Goal: Find specific page/section: Find specific page/section

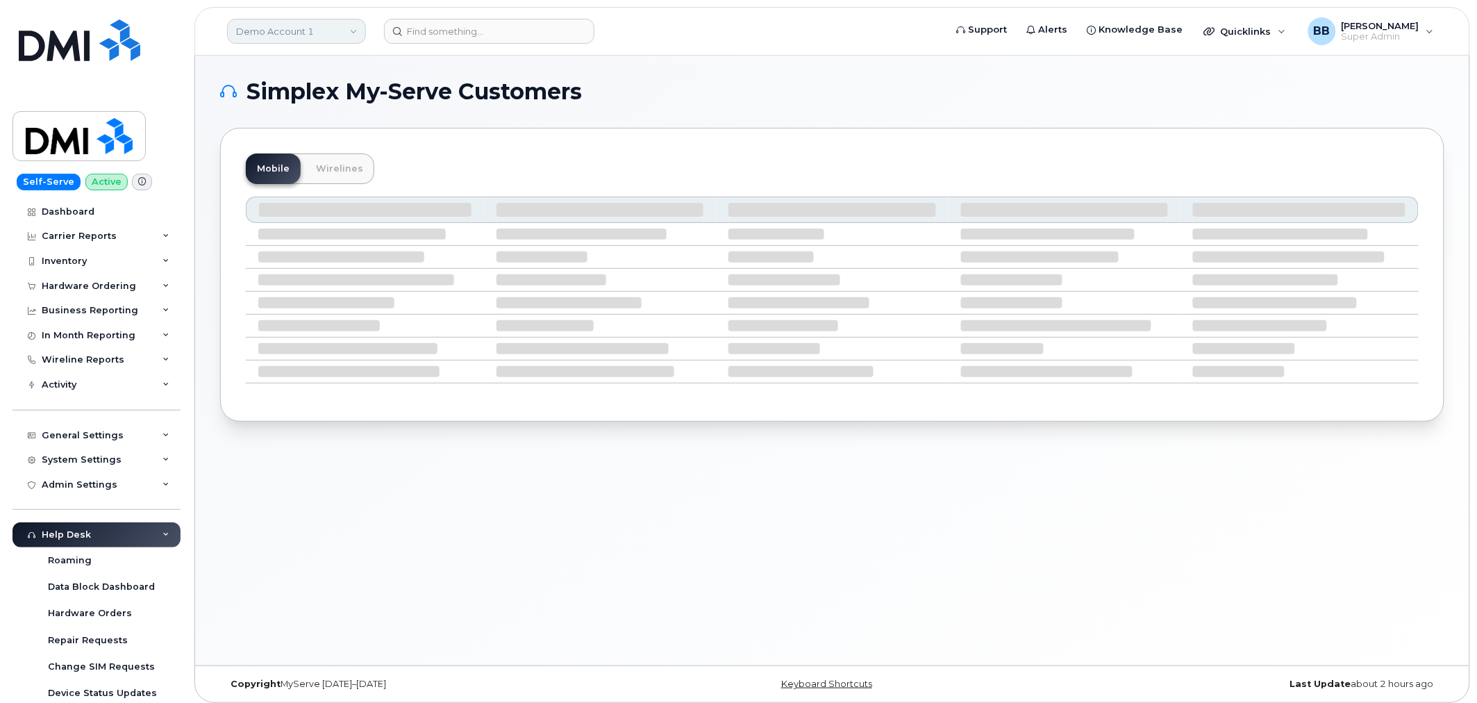
click at [351, 31] on link "Demo Account 1" at bounding box center [296, 31] width 139 height 25
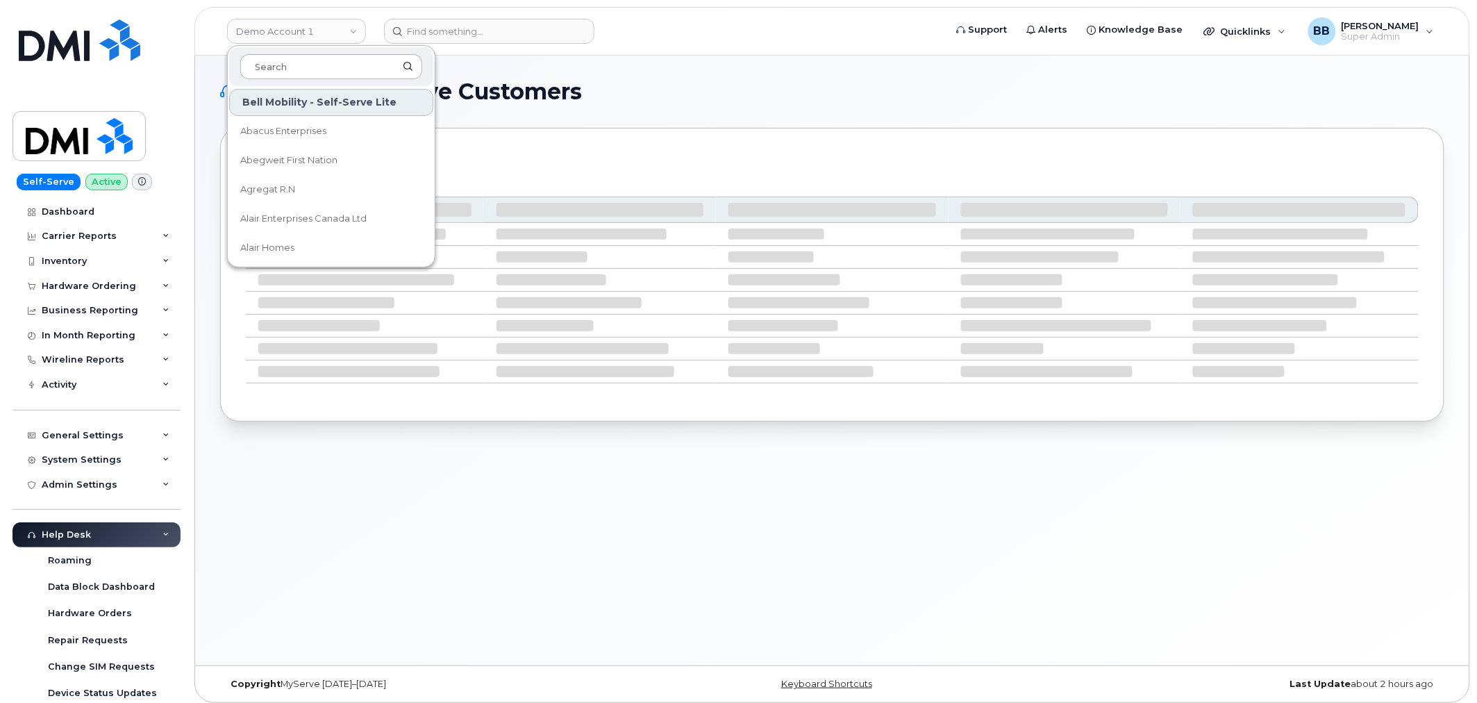
click at [338, 60] on input at bounding box center [331, 66] width 182 height 25
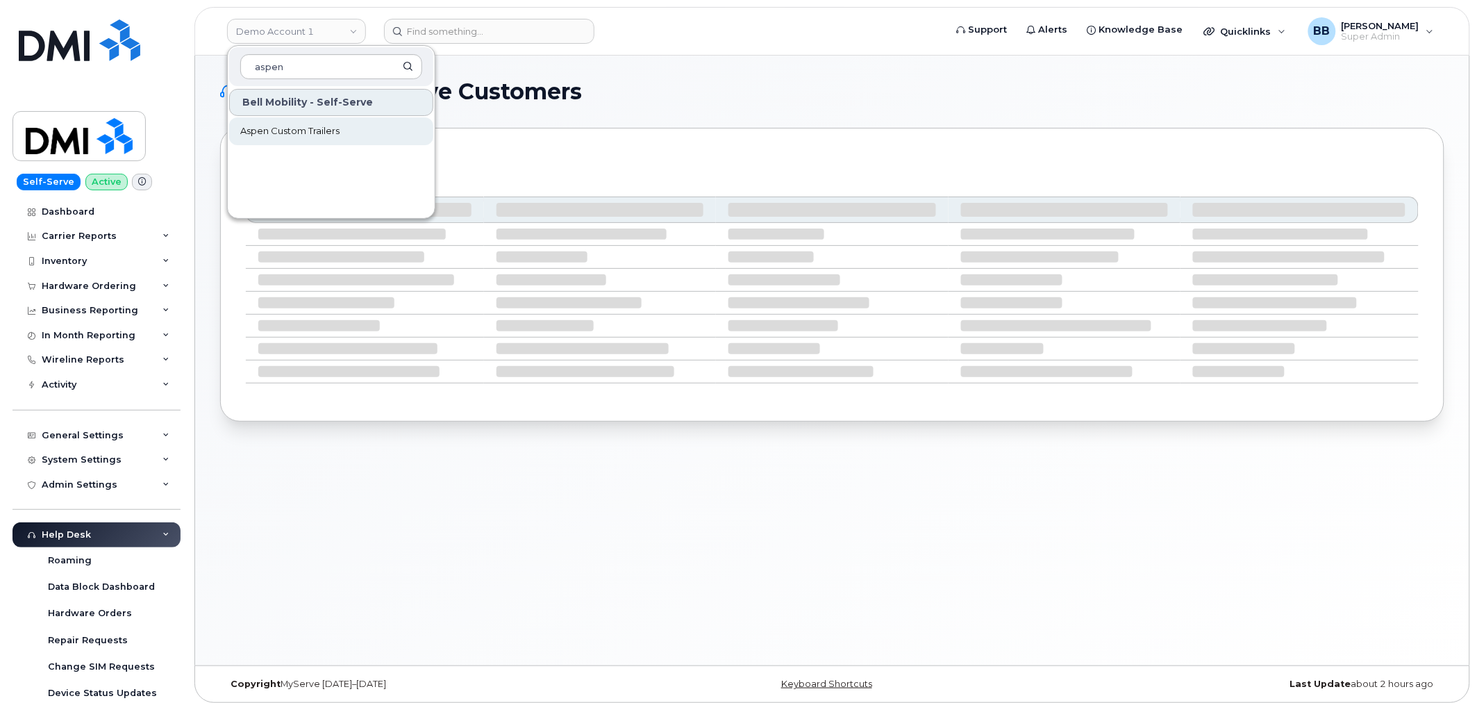
type input "aspen"
click at [324, 126] on span "Aspen Custom Trailers" at bounding box center [289, 131] width 99 height 14
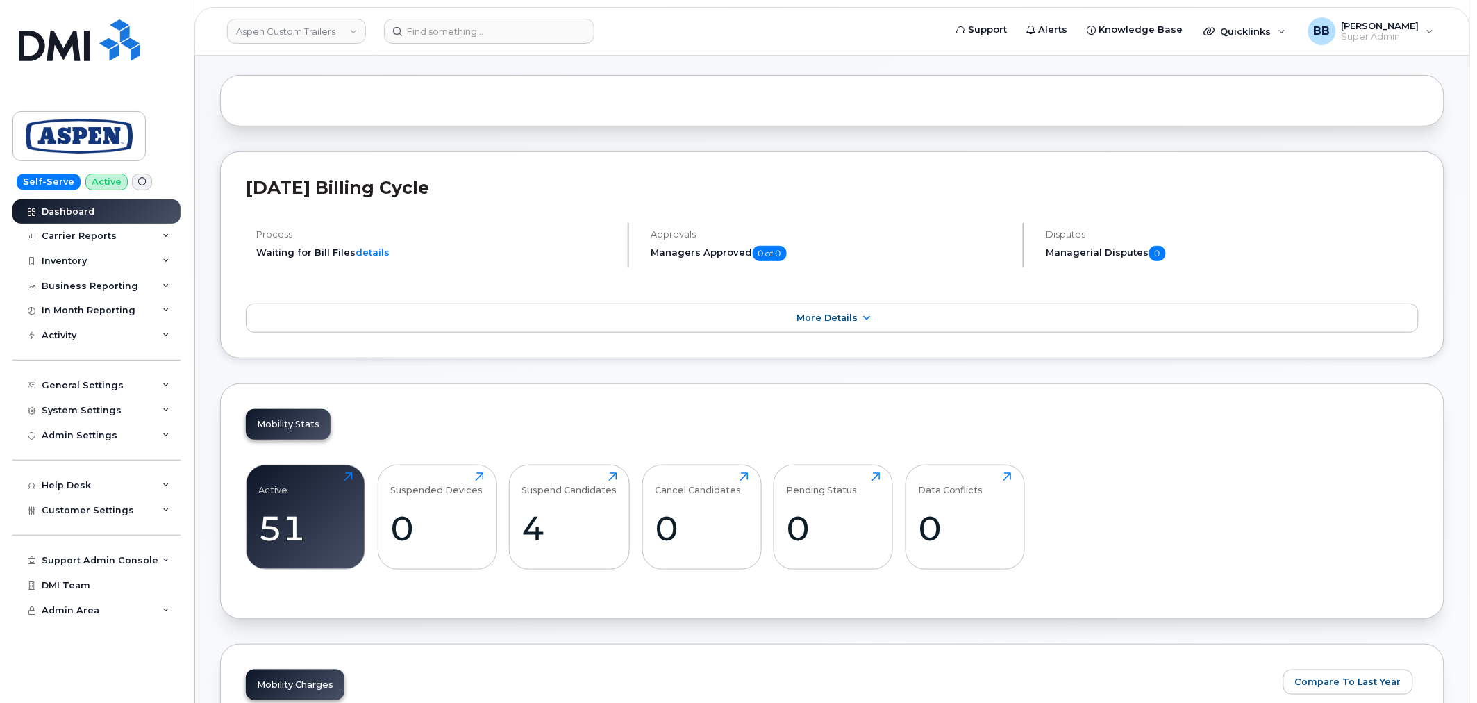
scroll to position [154, 0]
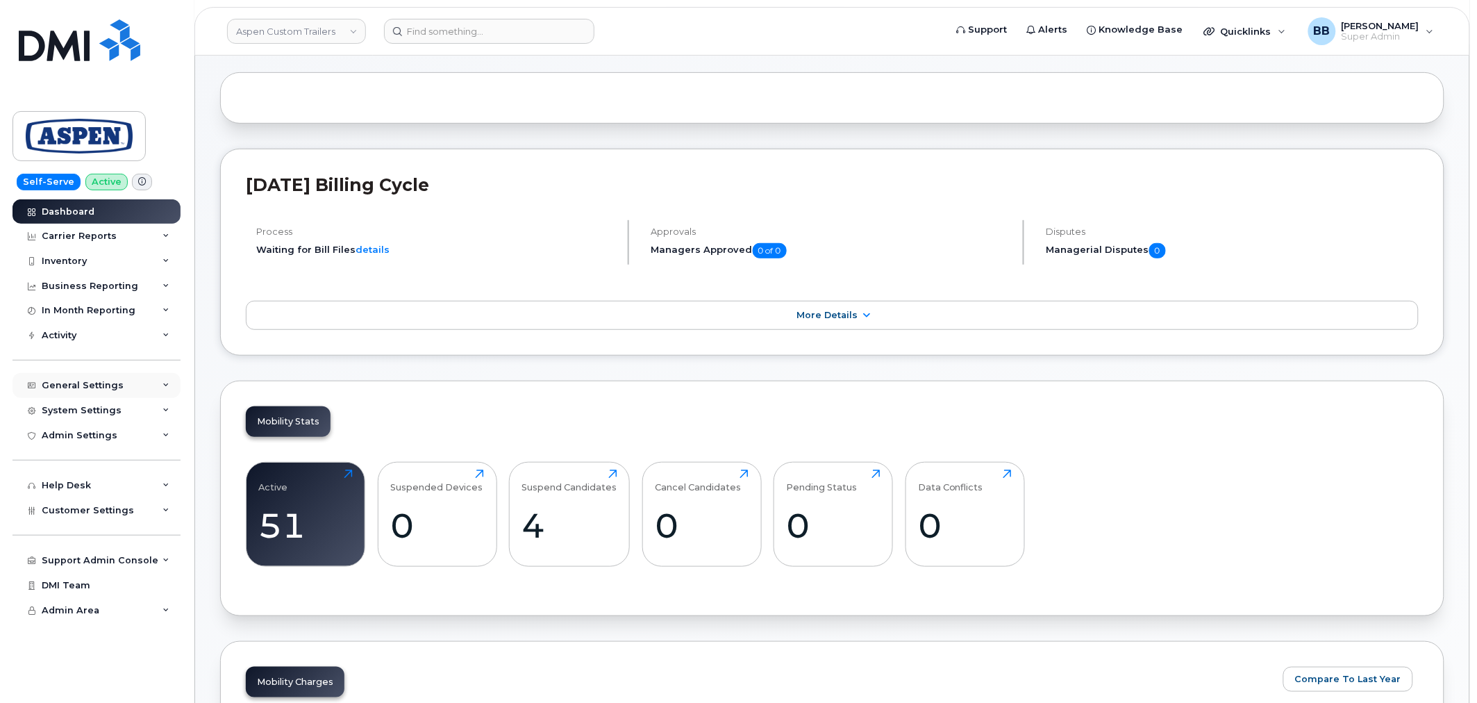
click at [99, 383] on div "General Settings" at bounding box center [83, 385] width 82 height 11
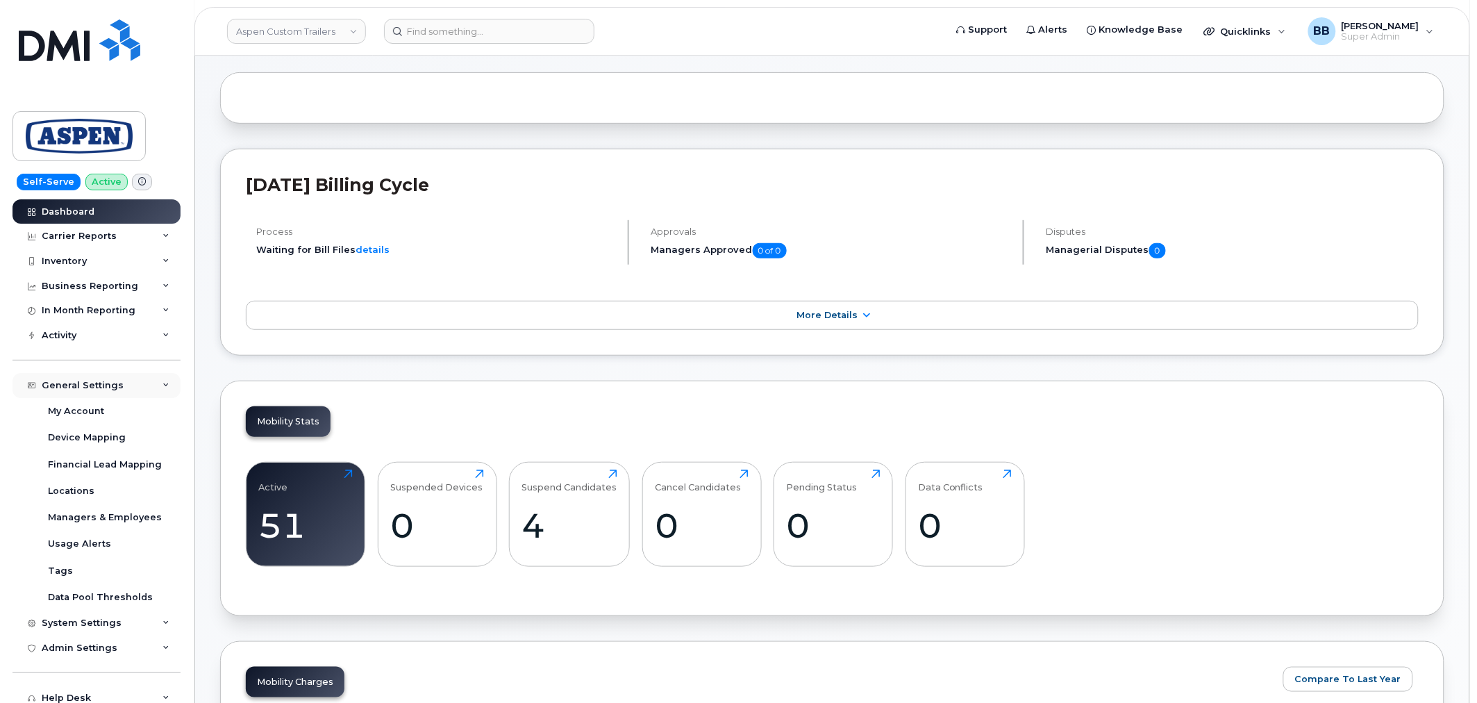
click at [81, 385] on div "General Settings" at bounding box center [83, 385] width 82 height 11
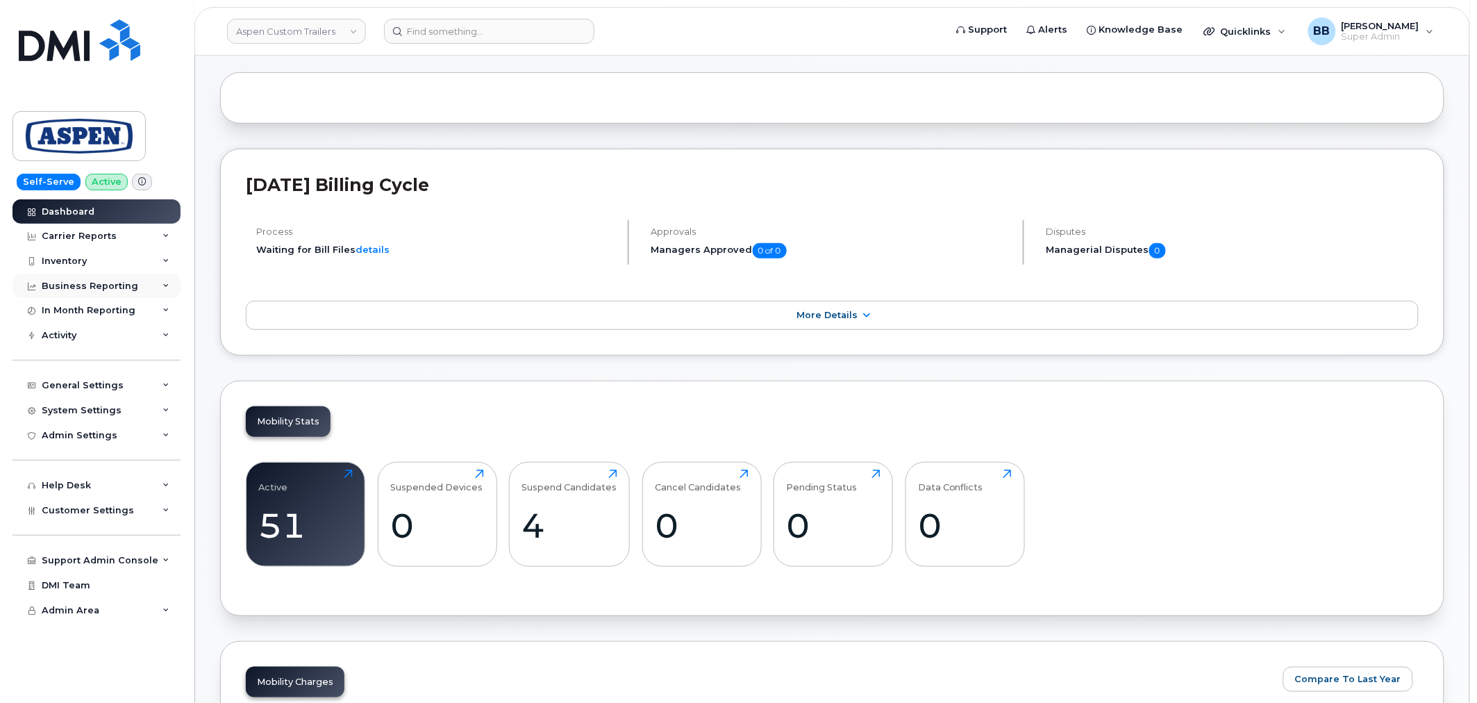
click at [65, 283] on div "Business Reporting" at bounding box center [90, 286] width 97 height 11
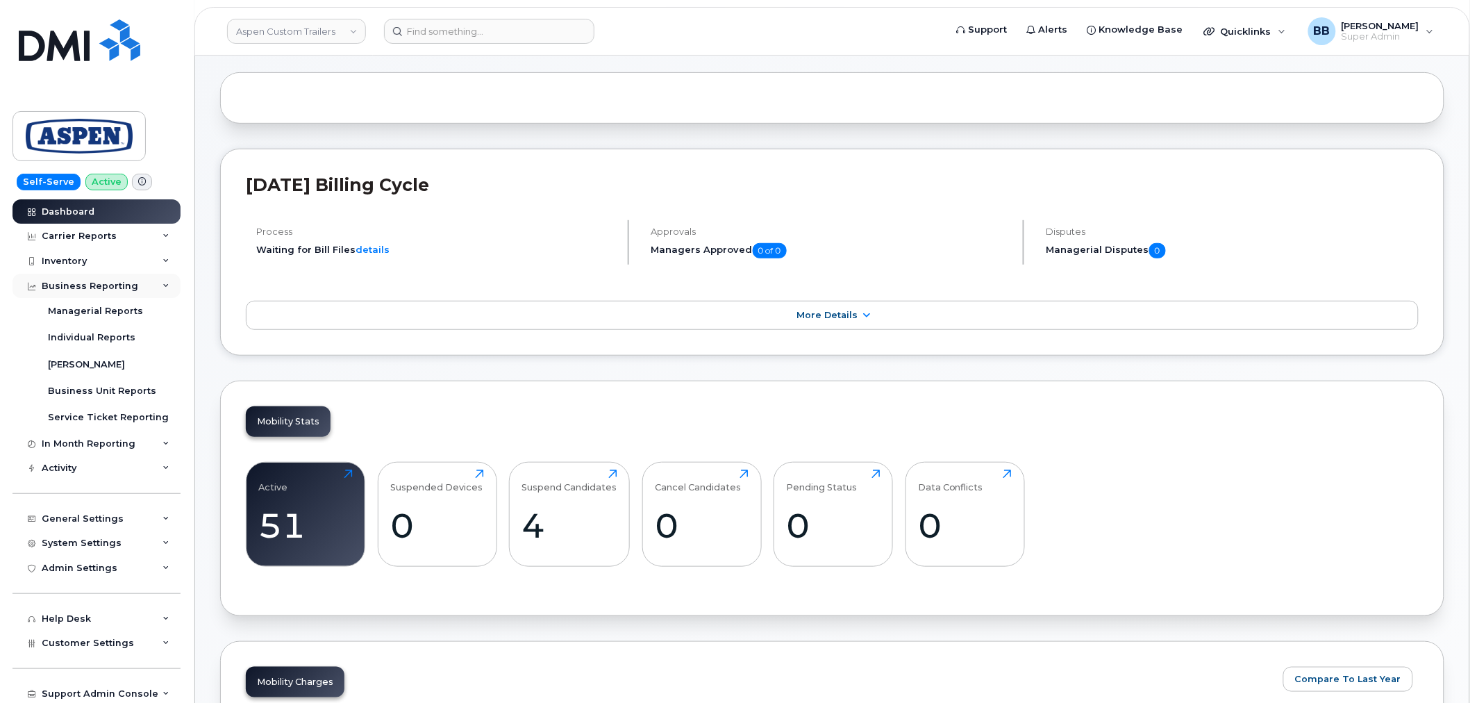
click at [65, 283] on div "Business Reporting" at bounding box center [90, 286] width 97 height 11
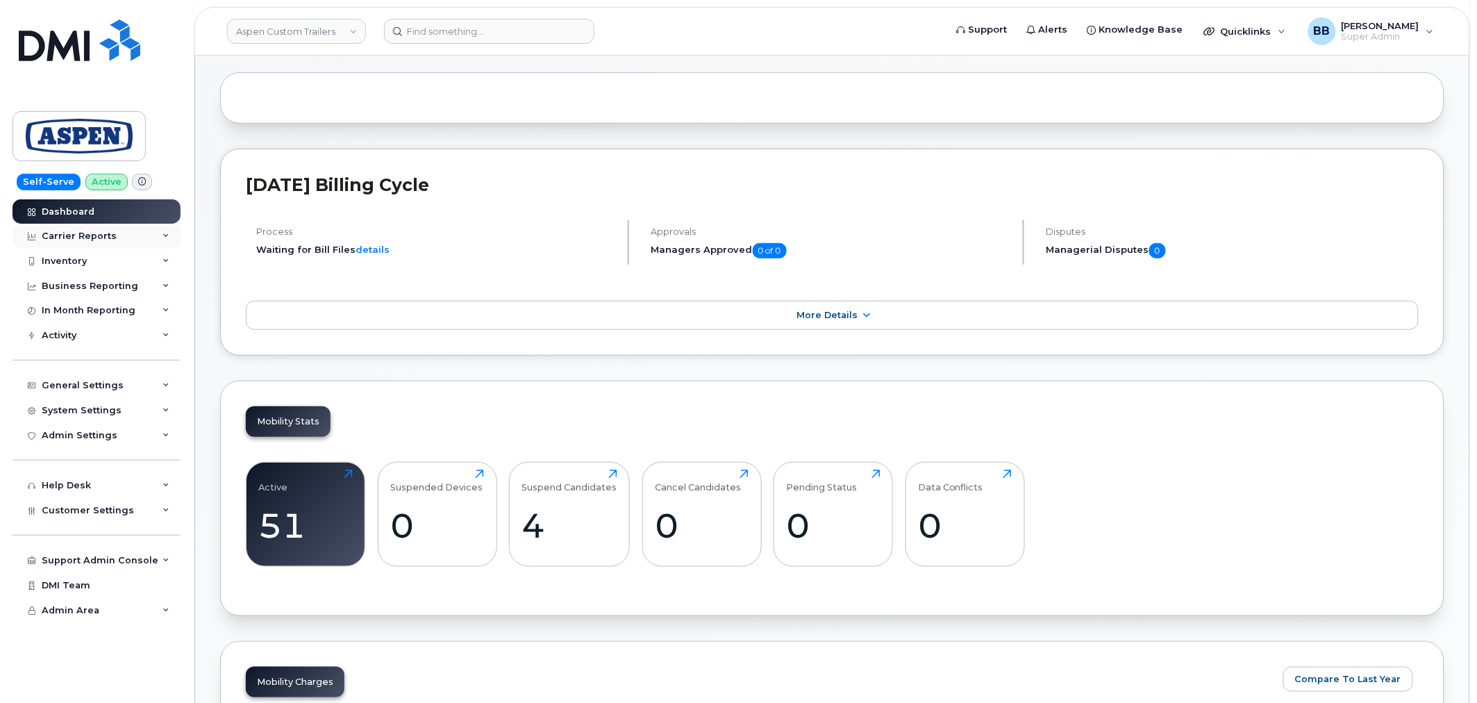
click at [67, 235] on div "Carrier Reports" at bounding box center [79, 236] width 75 height 11
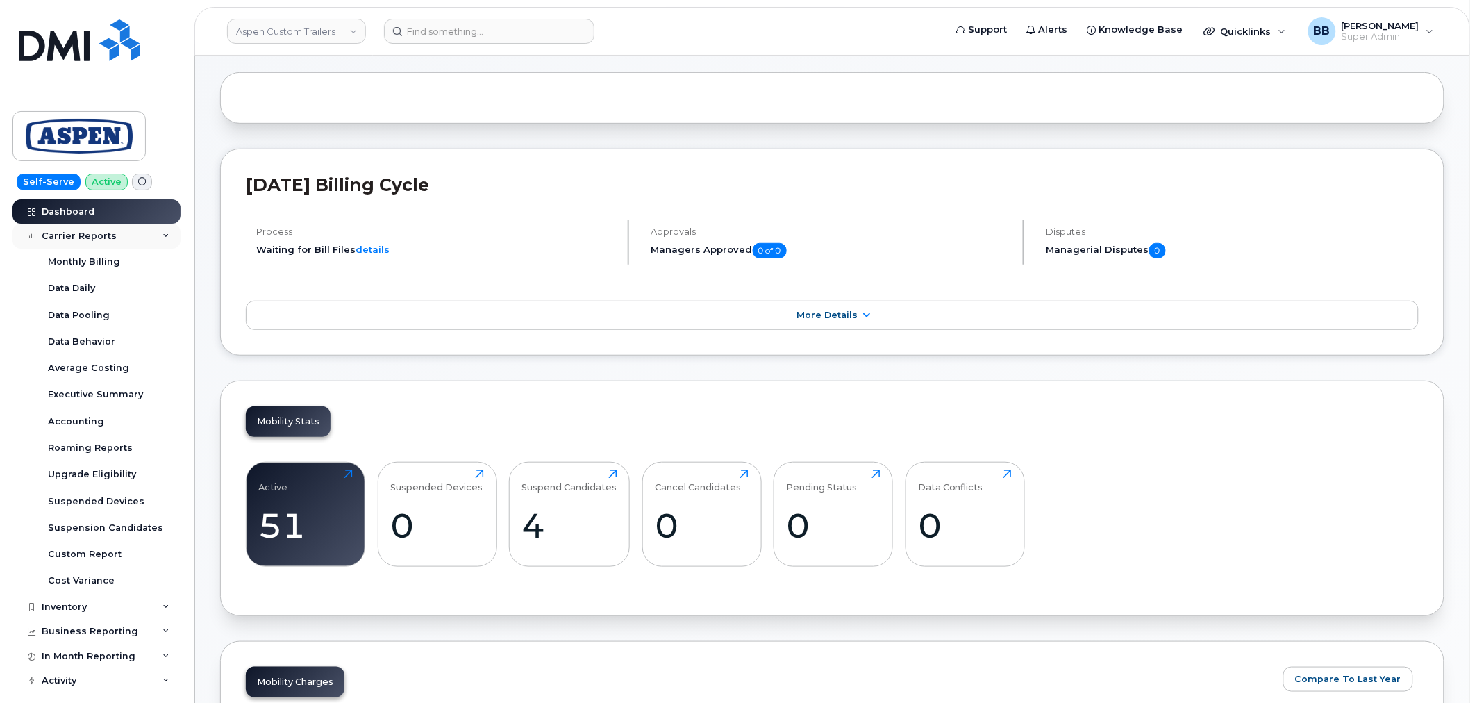
click at [67, 235] on div "Carrier Reports" at bounding box center [79, 236] width 75 height 11
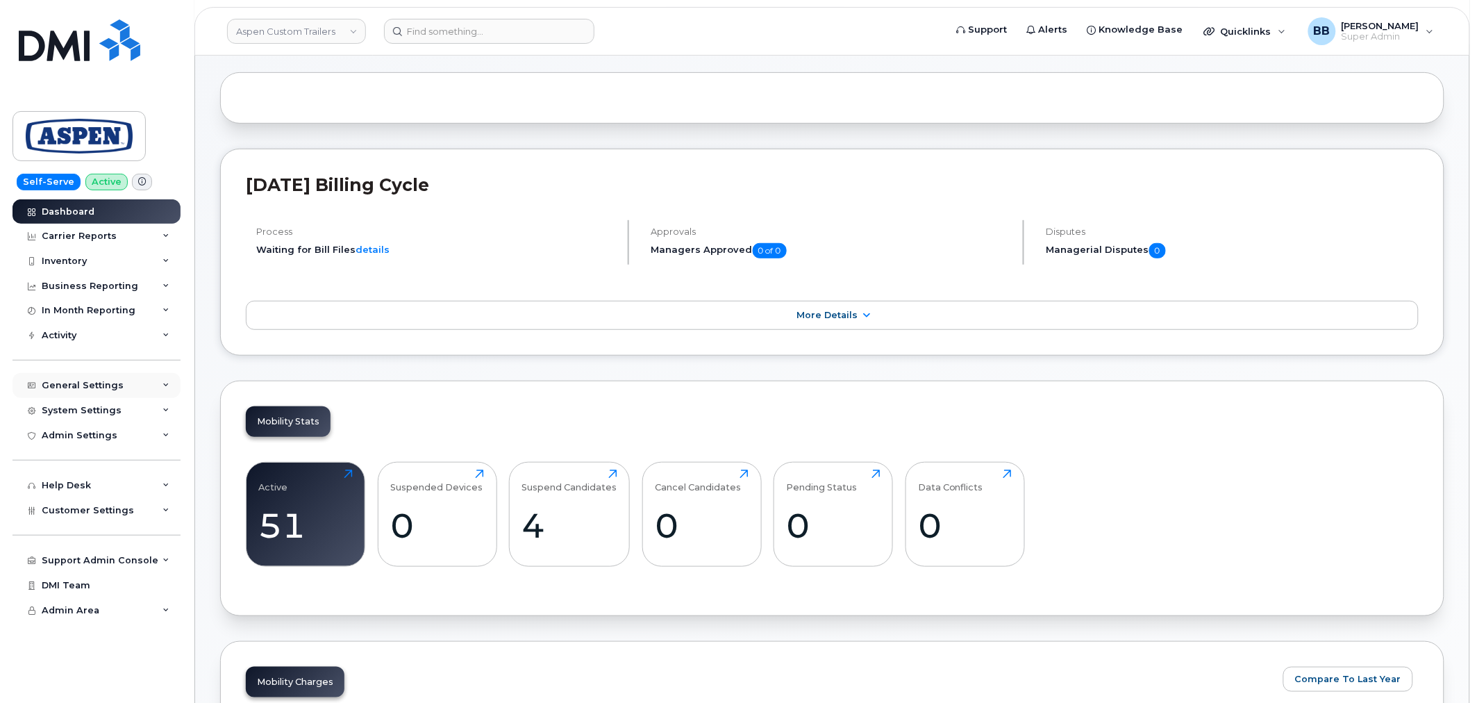
click at [86, 386] on div "General Settings" at bounding box center [83, 385] width 82 height 11
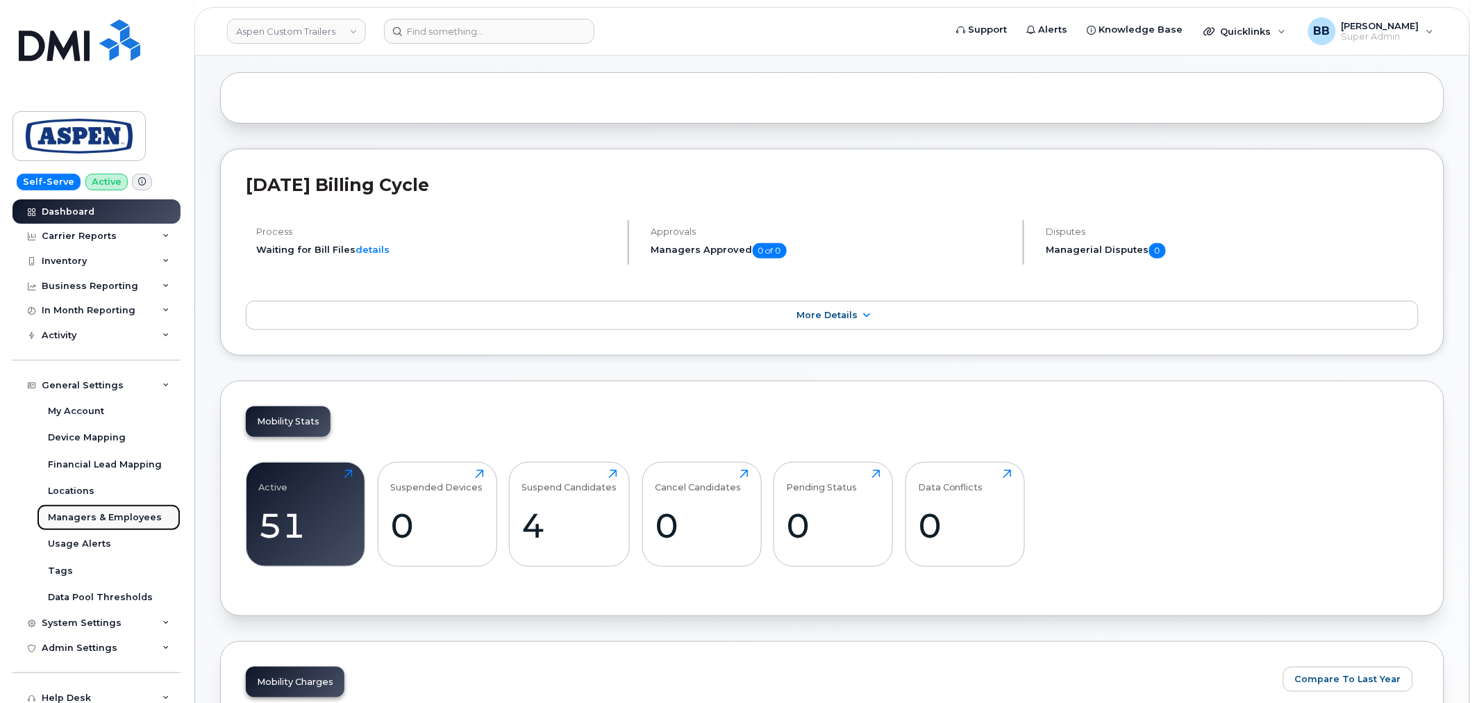
click at [99, 517] on div "Managers & Employees" at bounding box center [105, 517] width 114 height 13
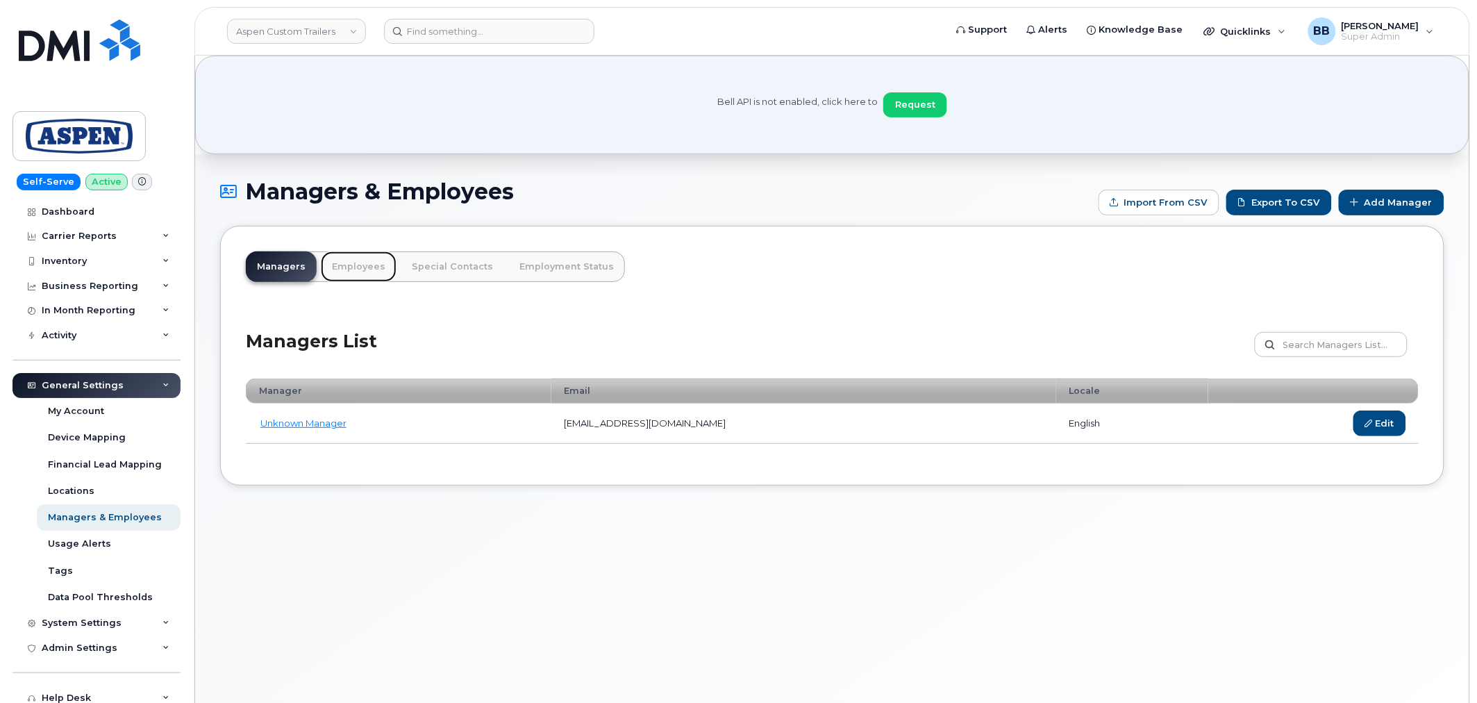
click at [338, 263] on link "Employees" at bounding box center [359, 266] width 76 height 31
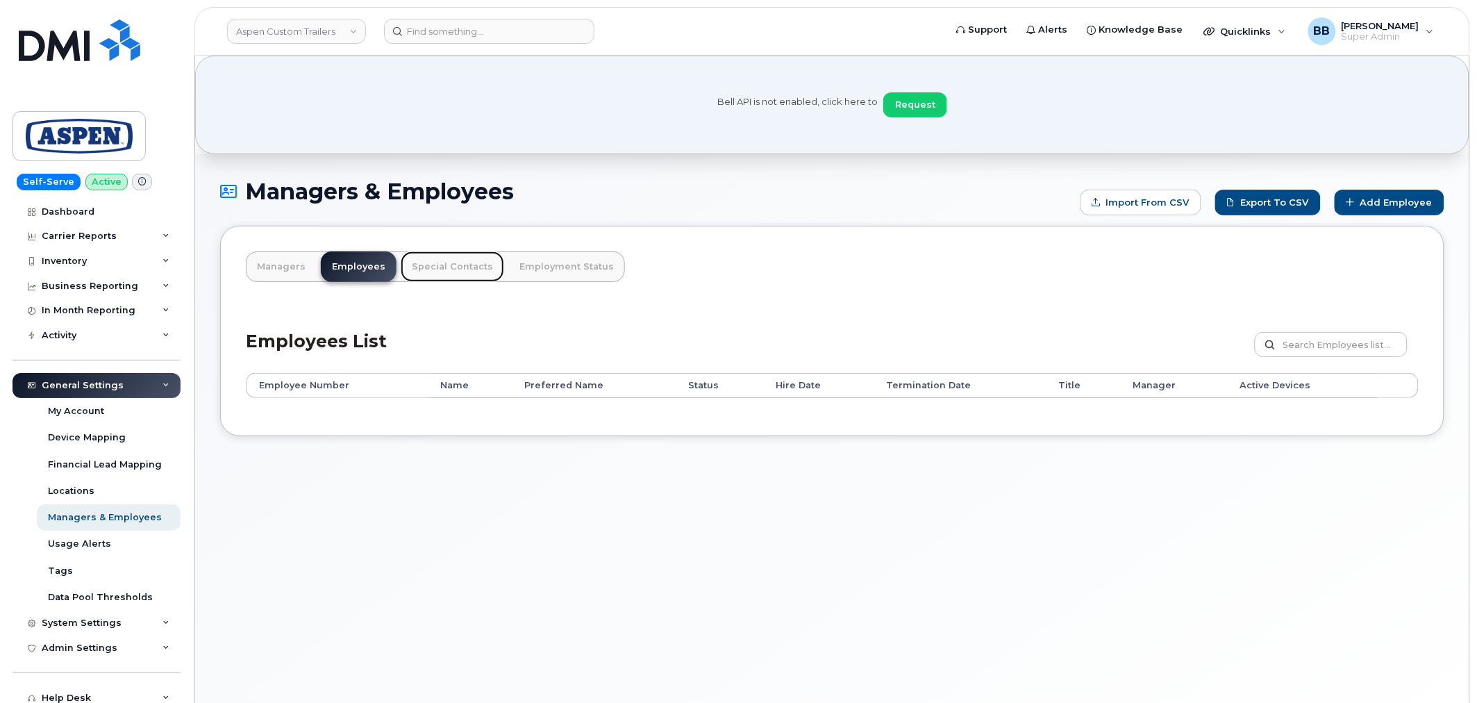
click at [429, 271] on link "Special Contacts" at bounding box center [452, 266] width 103 height 31
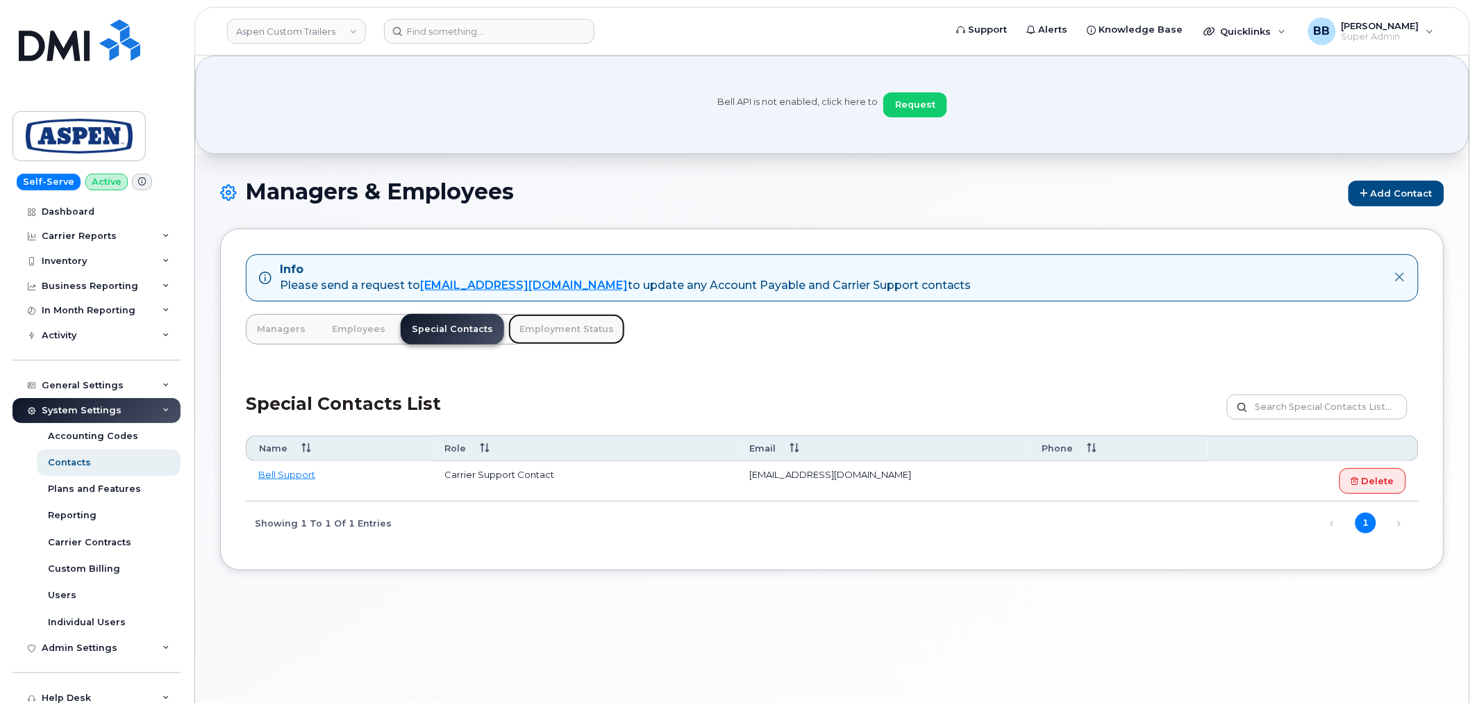
click at [550, 324] on link "Employment Status" at bounding box center [566, 329] width 117 height 31
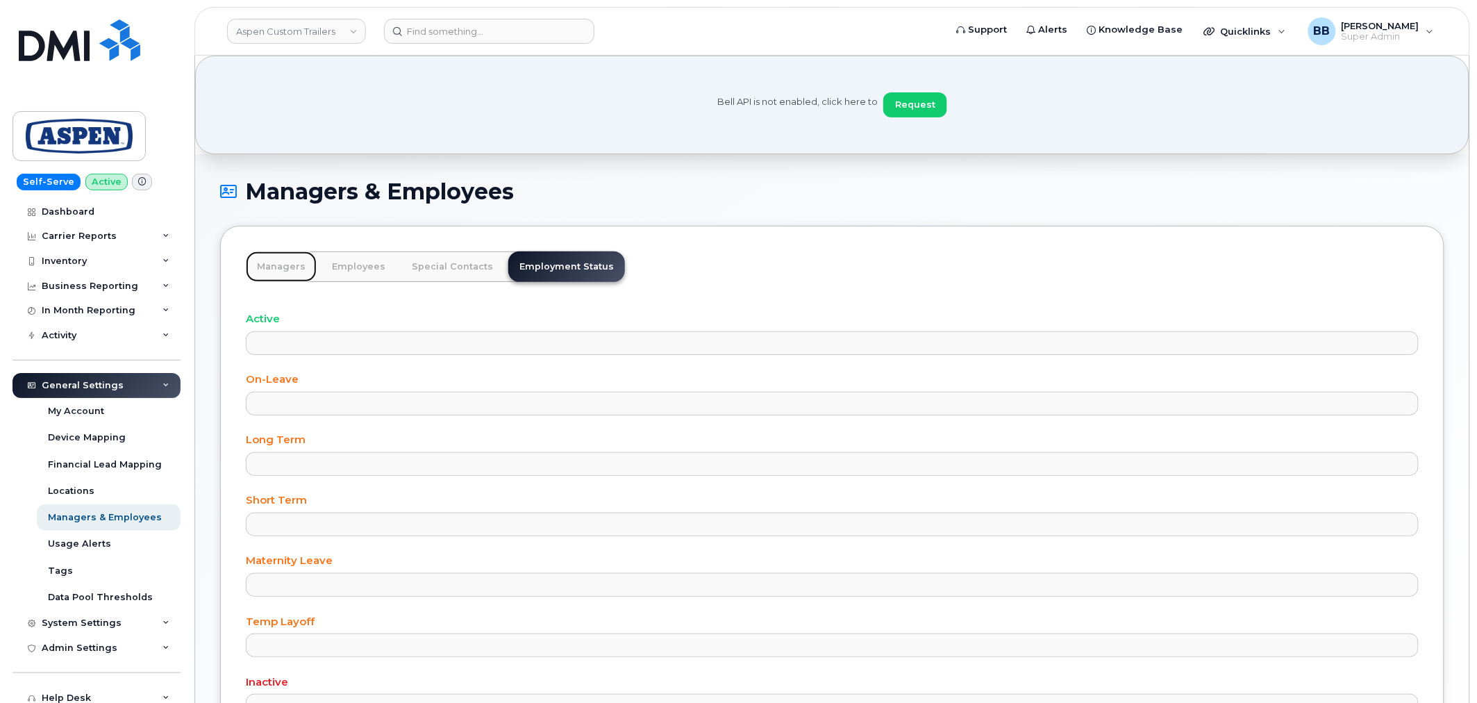
click at [276, 261] on link "Managers" at bounding box center [281, 266] width 71 height 31
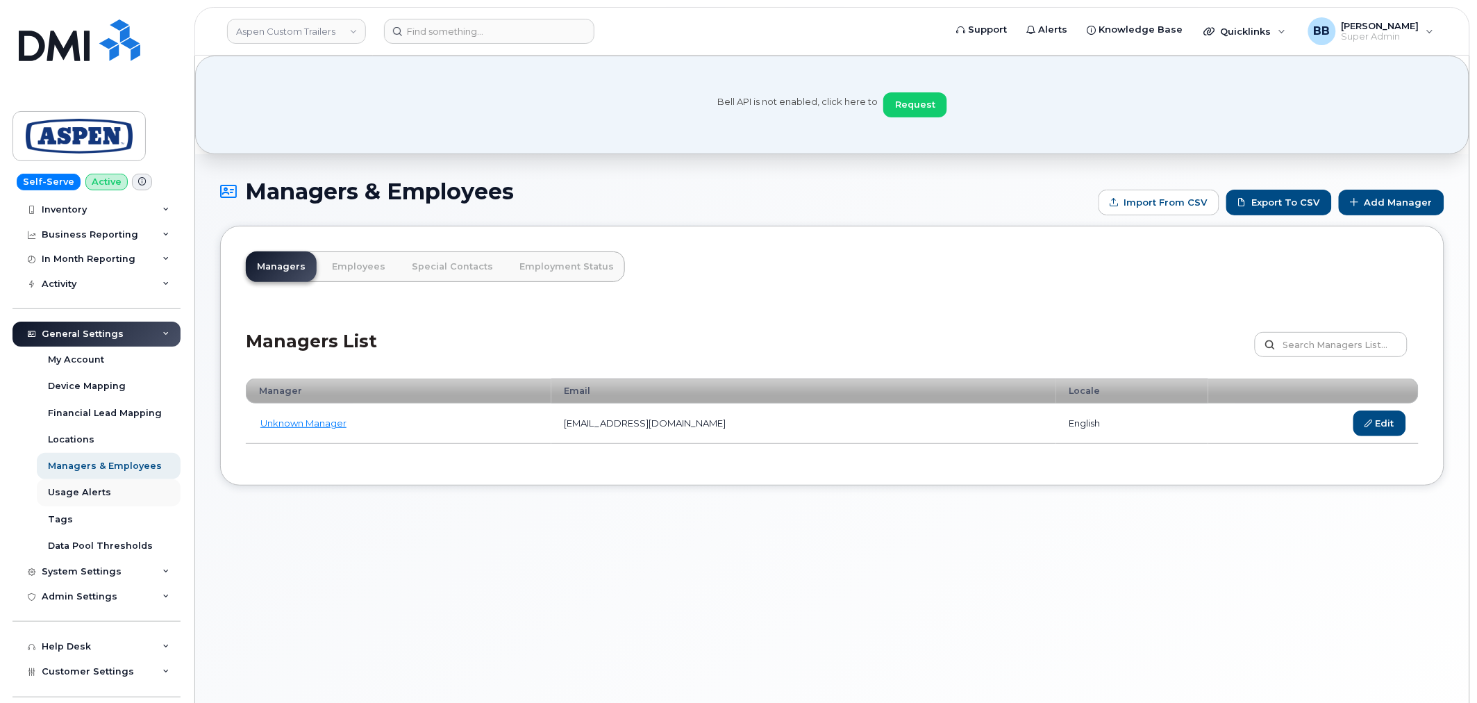
scroll to position [77, 0]
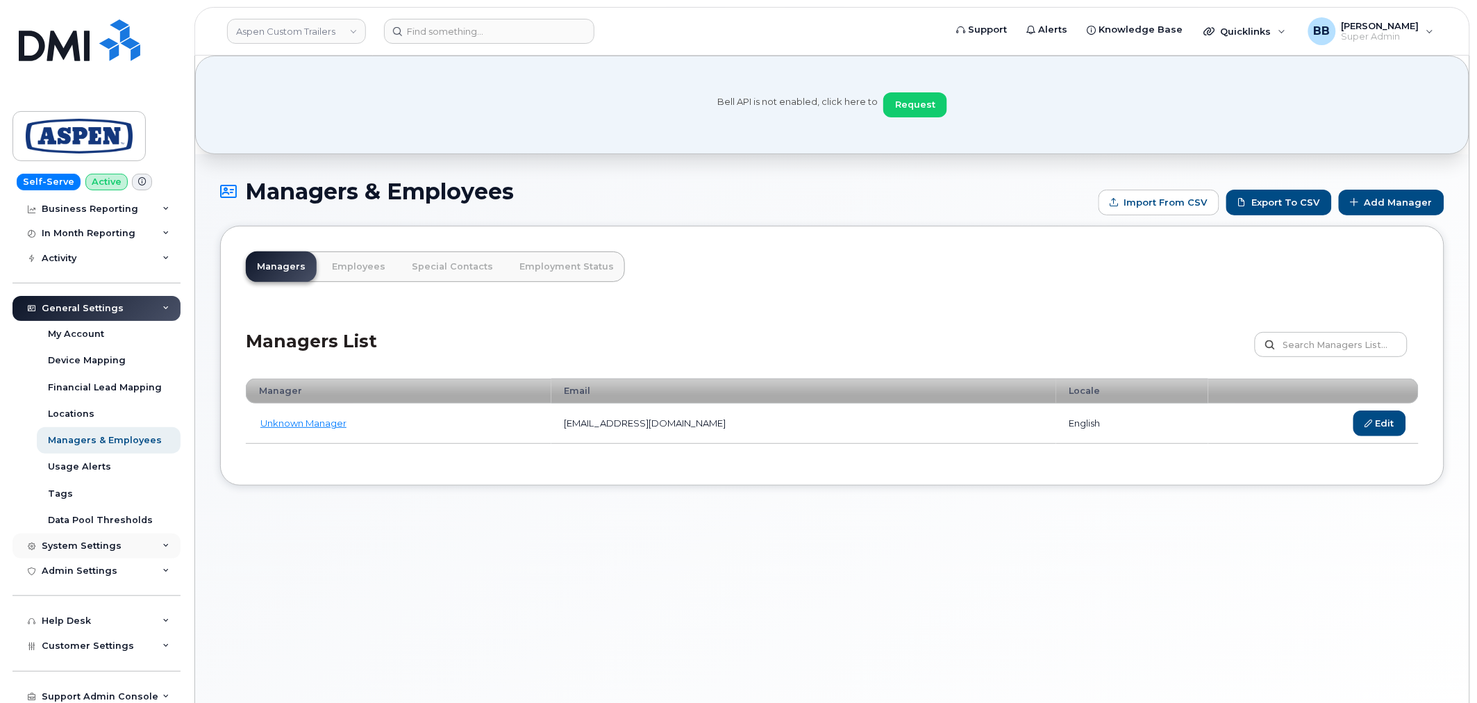
click at [78, 544] on div "System Settings" at bounding box center [82, 545] width 80 height 11
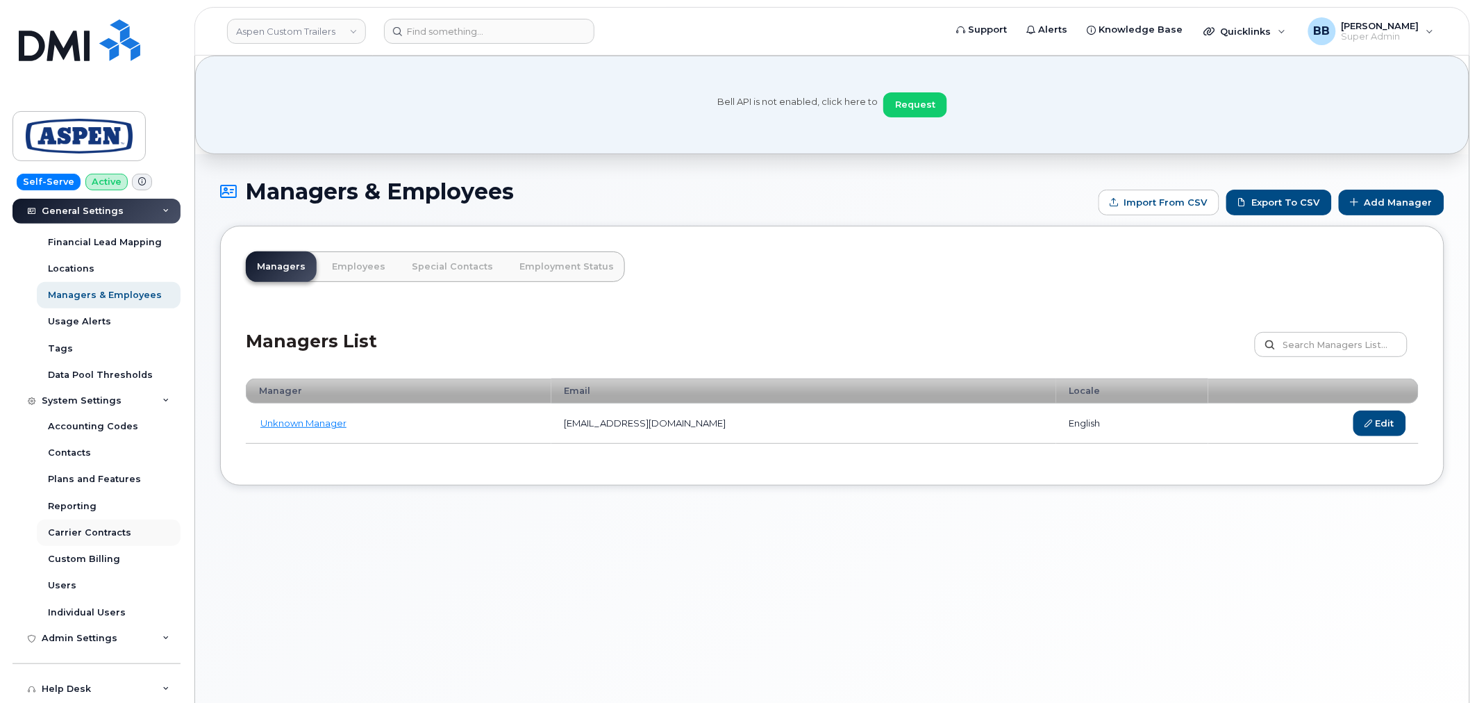
scroll to position [231, 0]
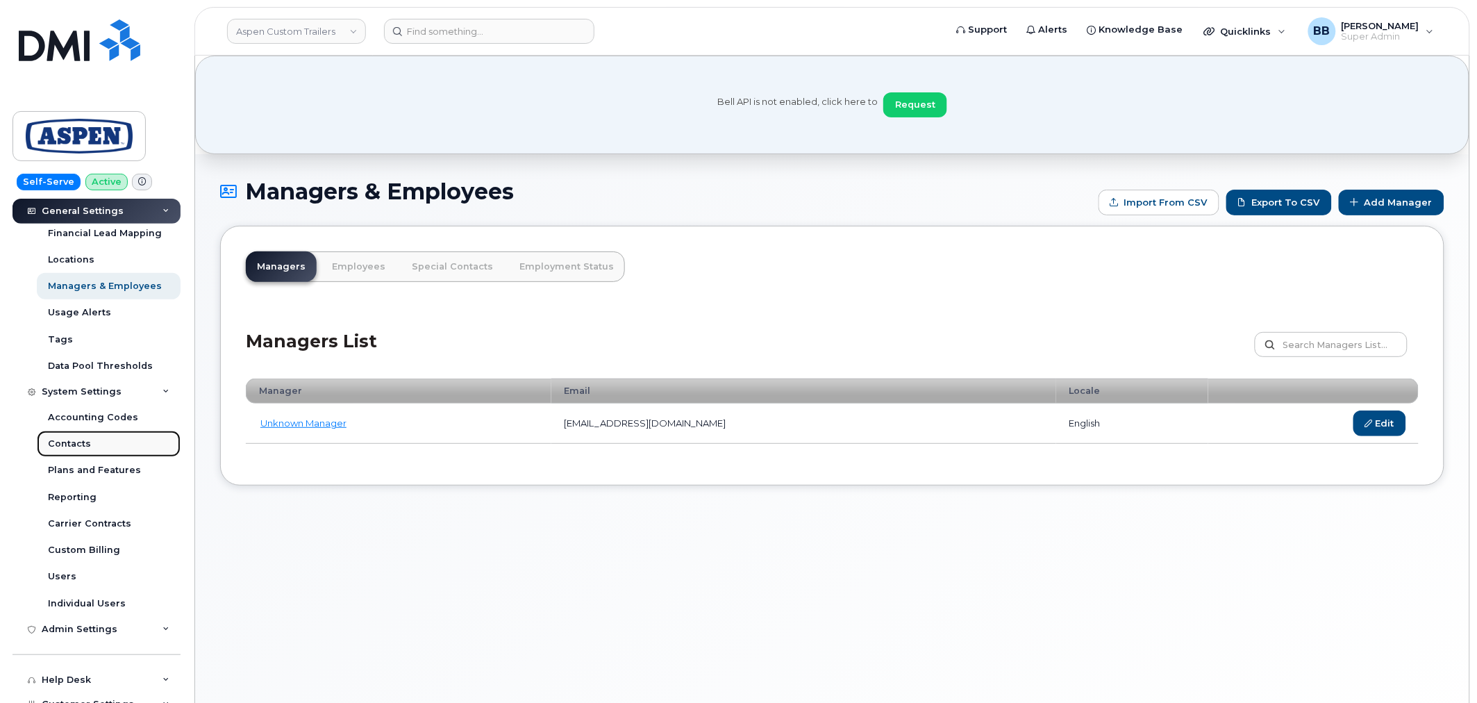
click at [74, 441] on div "Contacts" at bounding box center [69, 444] width 43 height 13
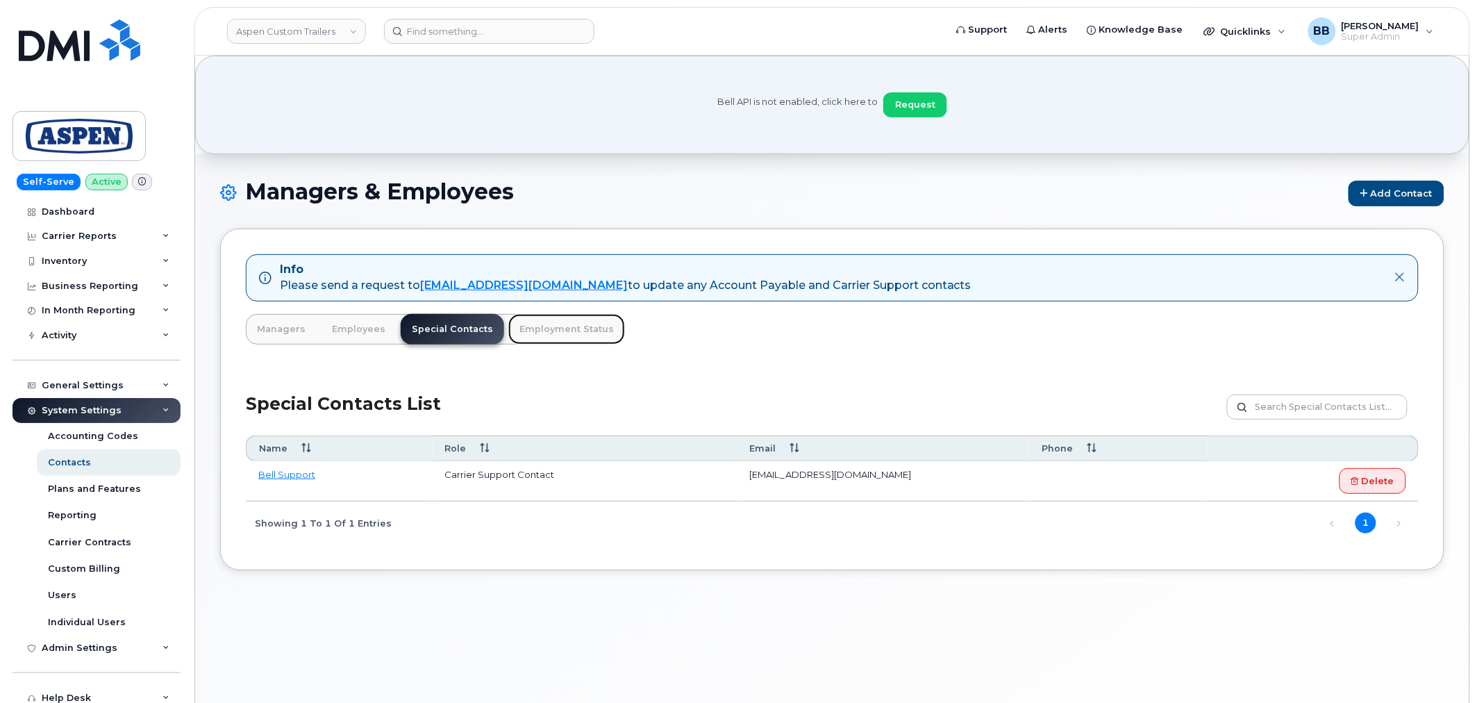
click at [535, 327] on link "Employment Status" at bounding box center [566, 329] width 117 height 31
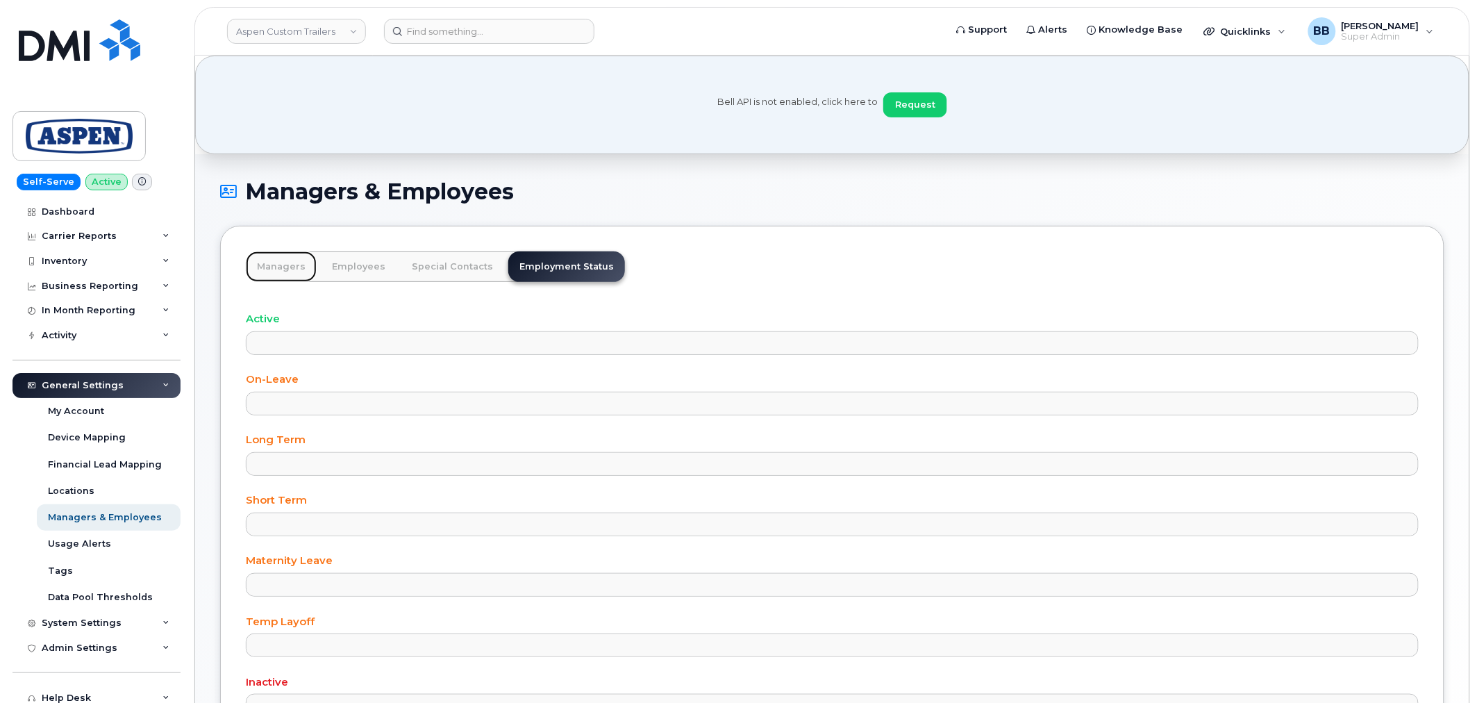
click at [278, 267] on link "Managers" at bounding box center [281, 266] width 71 height 31
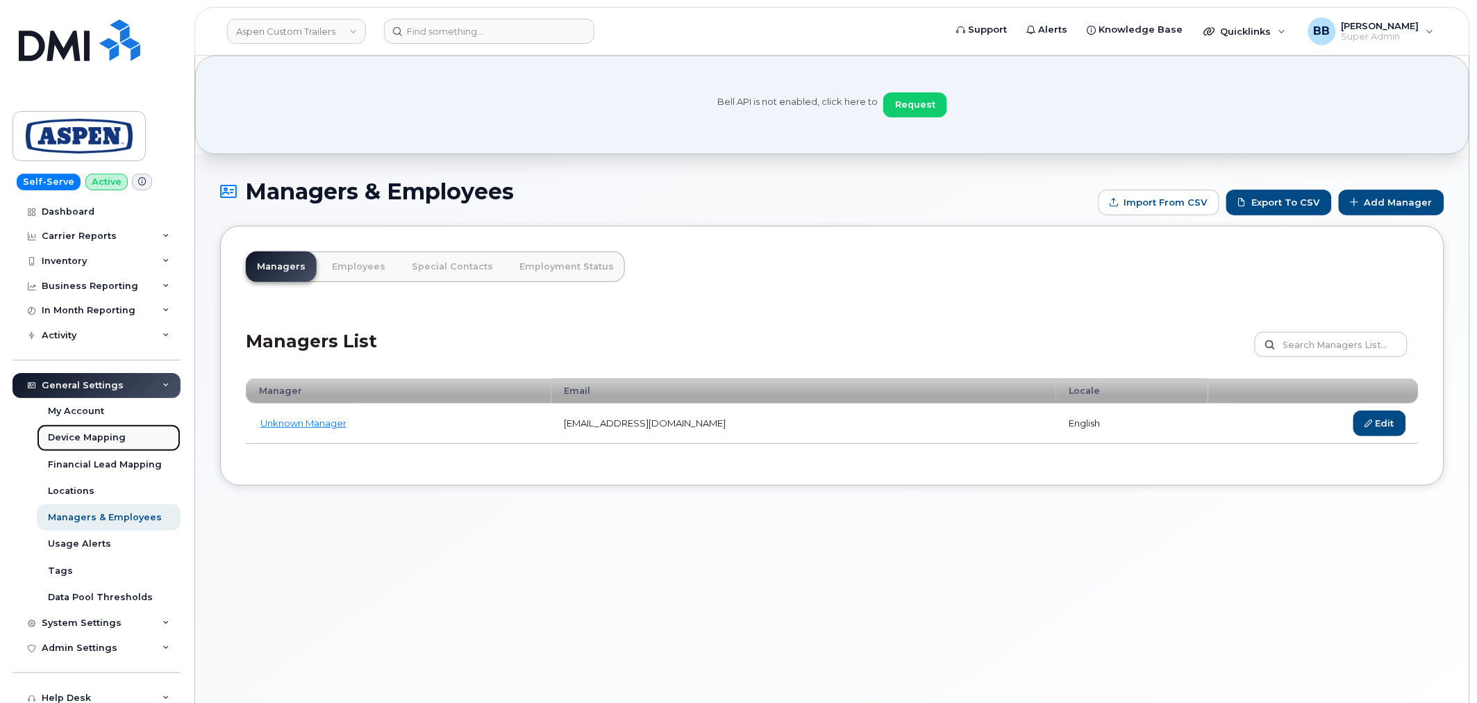
click at [68, 435] on div "Device Mapping" at bounding box center [87, 437] width 78 height 13
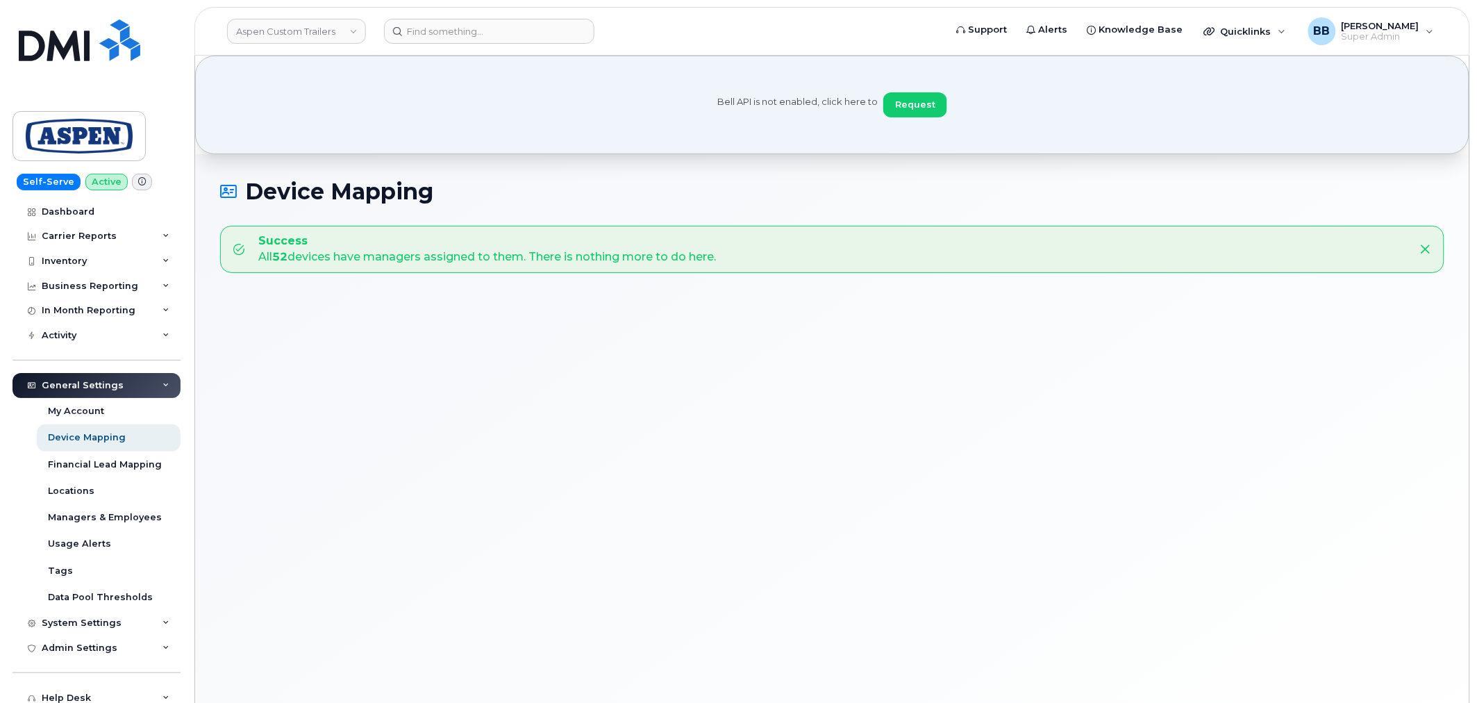
click at [70, 383] on div "General Settings" at bounding box center [83, 385] width 82 height 11
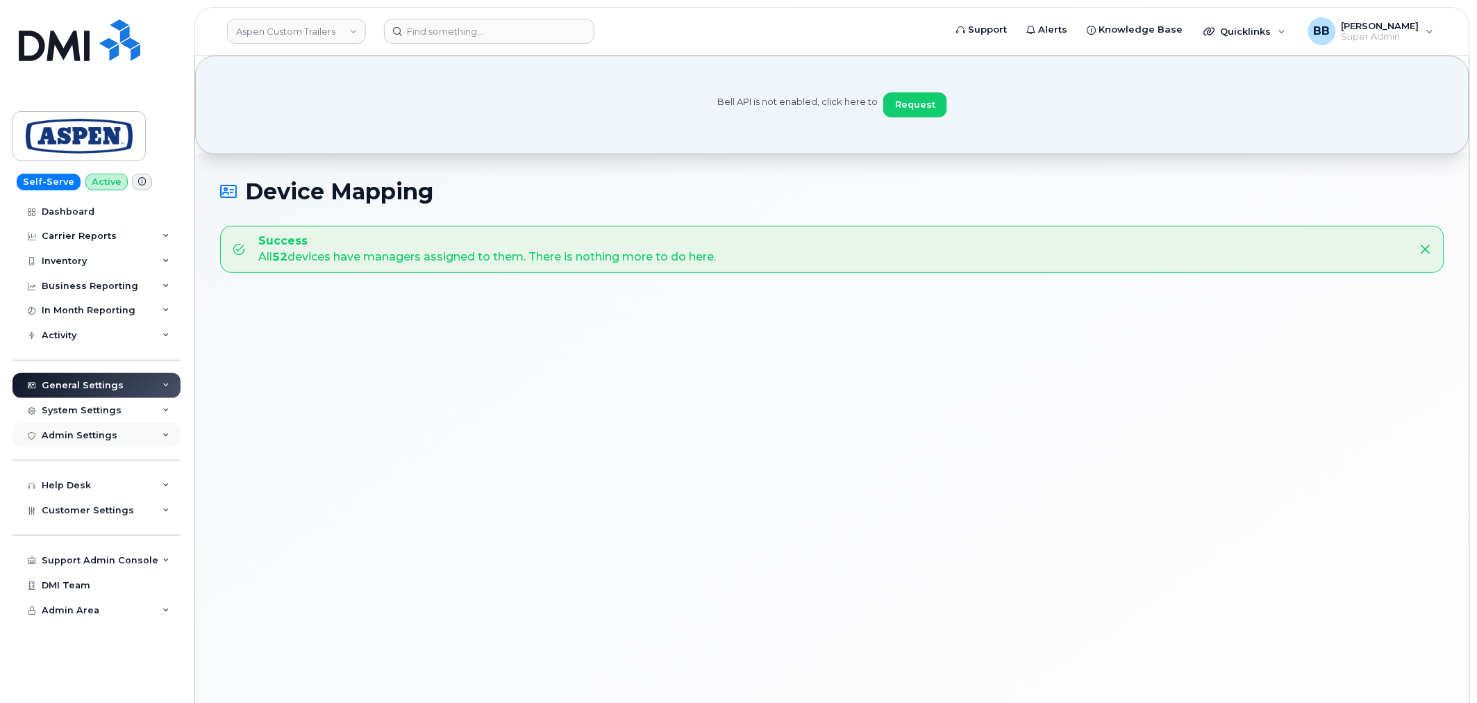
click at [97, 438] on div "Admin Settings" at bounding box center [80, 435] width 76 height 11
click at [94, 410] on div "System Settings" at bounding box center [82, 410] width 80 height 11
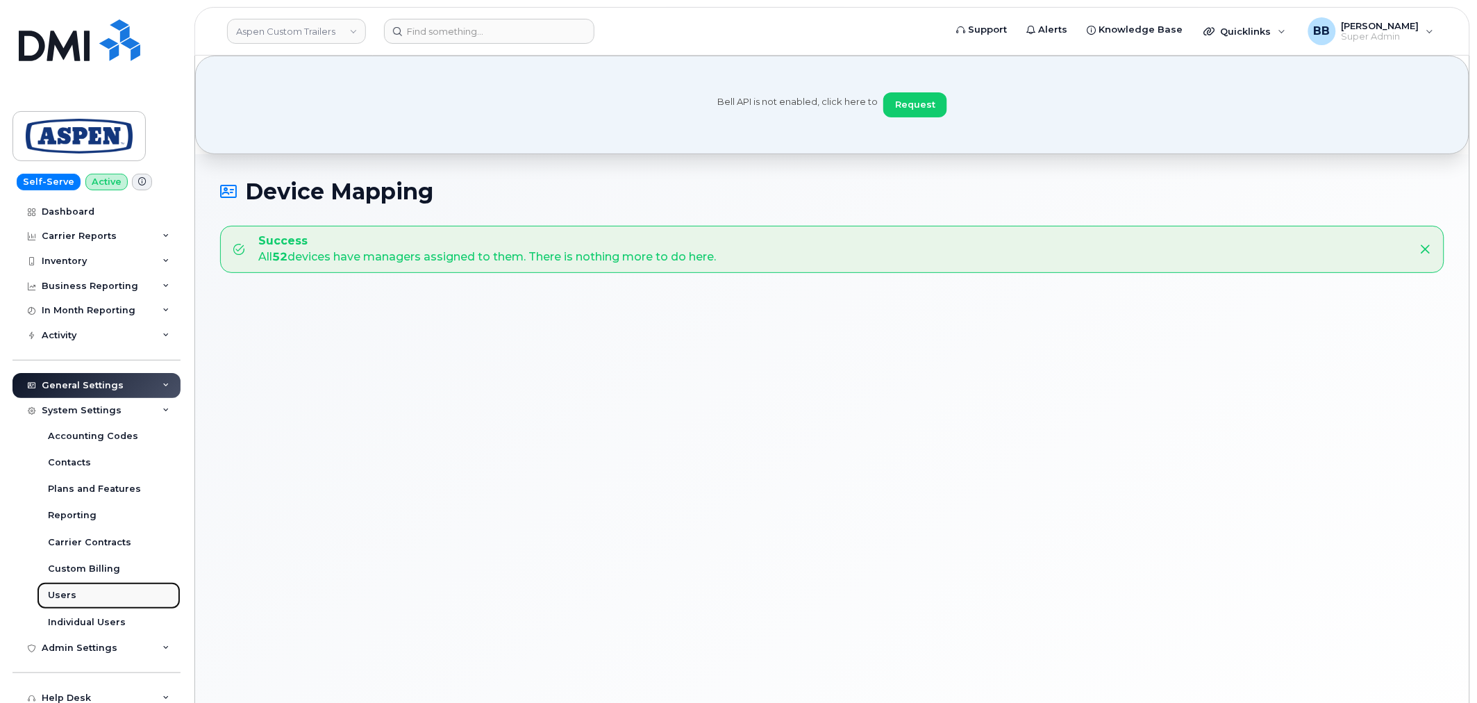
click at [65, 592] on div "Users" at bounding box center [62, 595] width 28 height 13
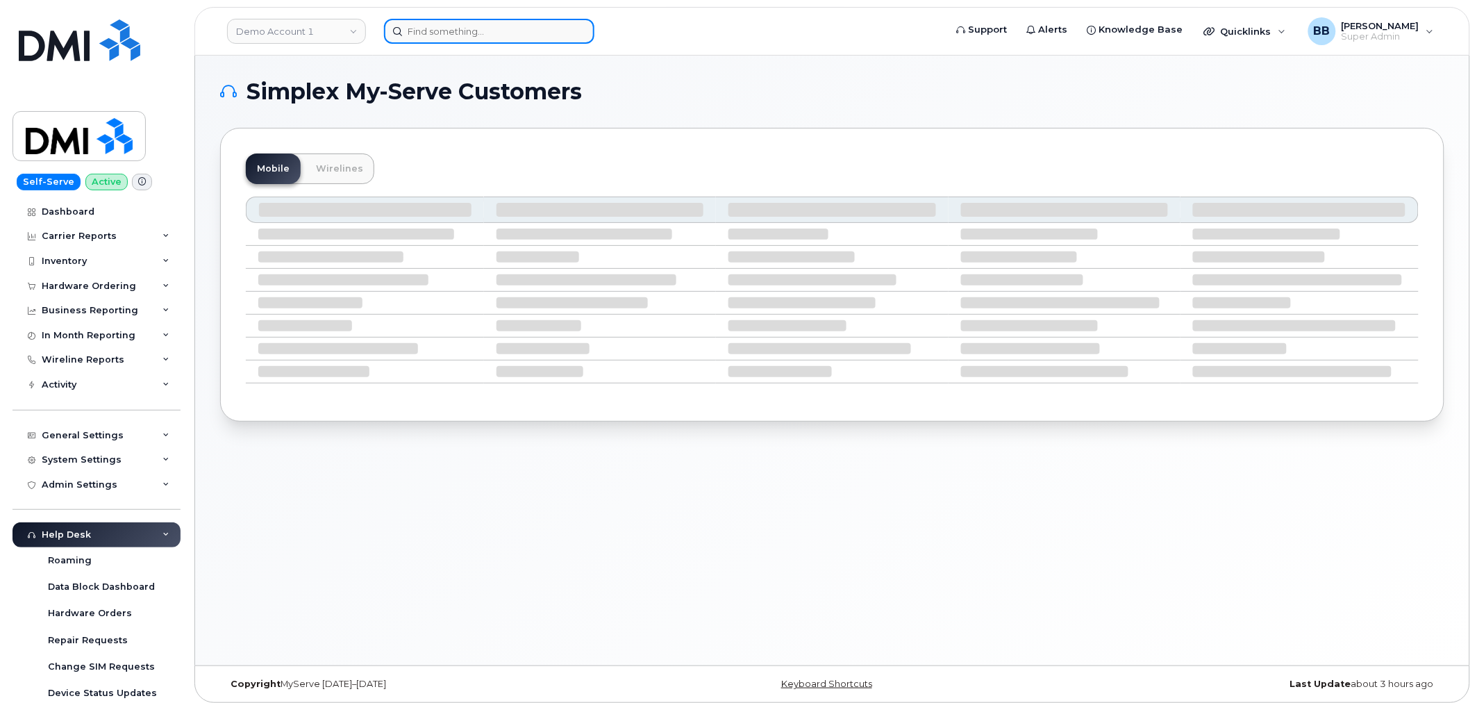
click at [440, 30] on input at bounding box center [489, 31] width 210 height 25
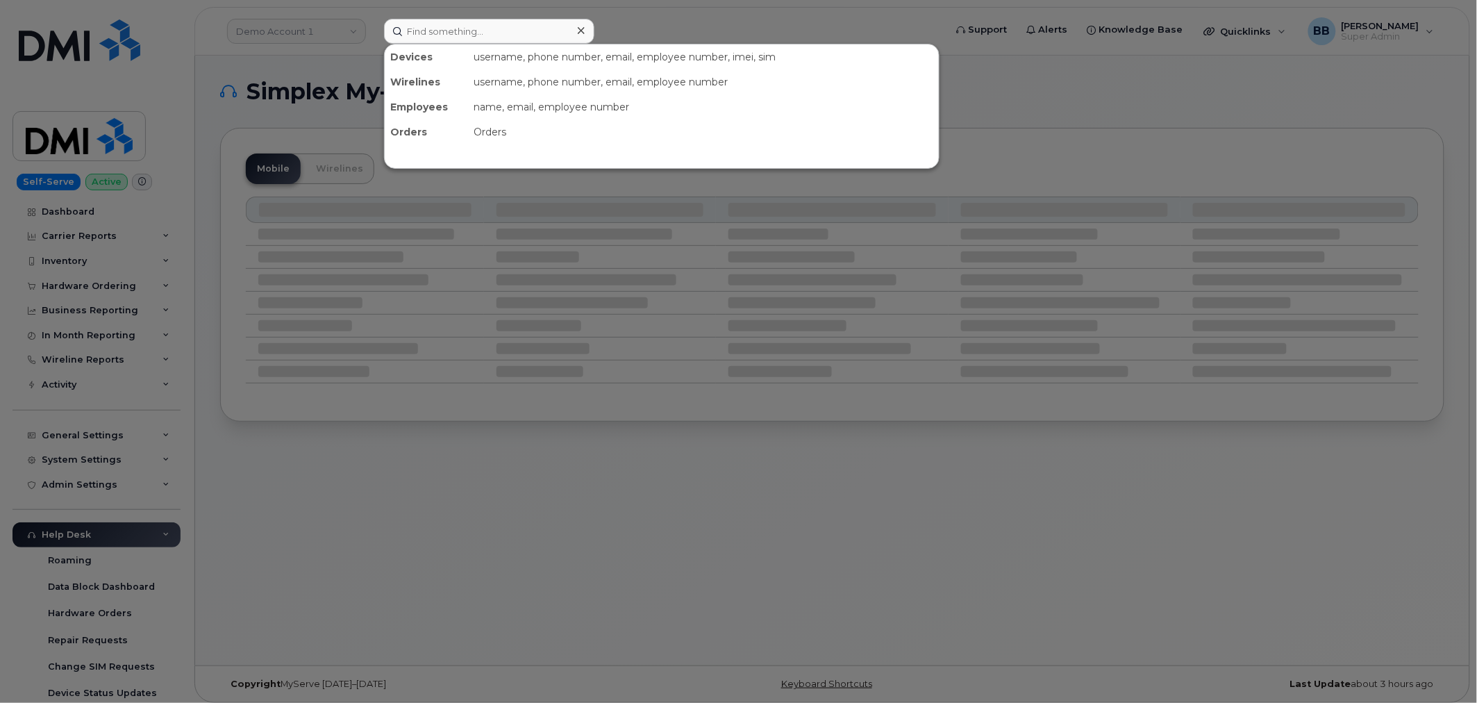
click at [356, 28] on div at bounding box center [738, 351] width 1477 height 703
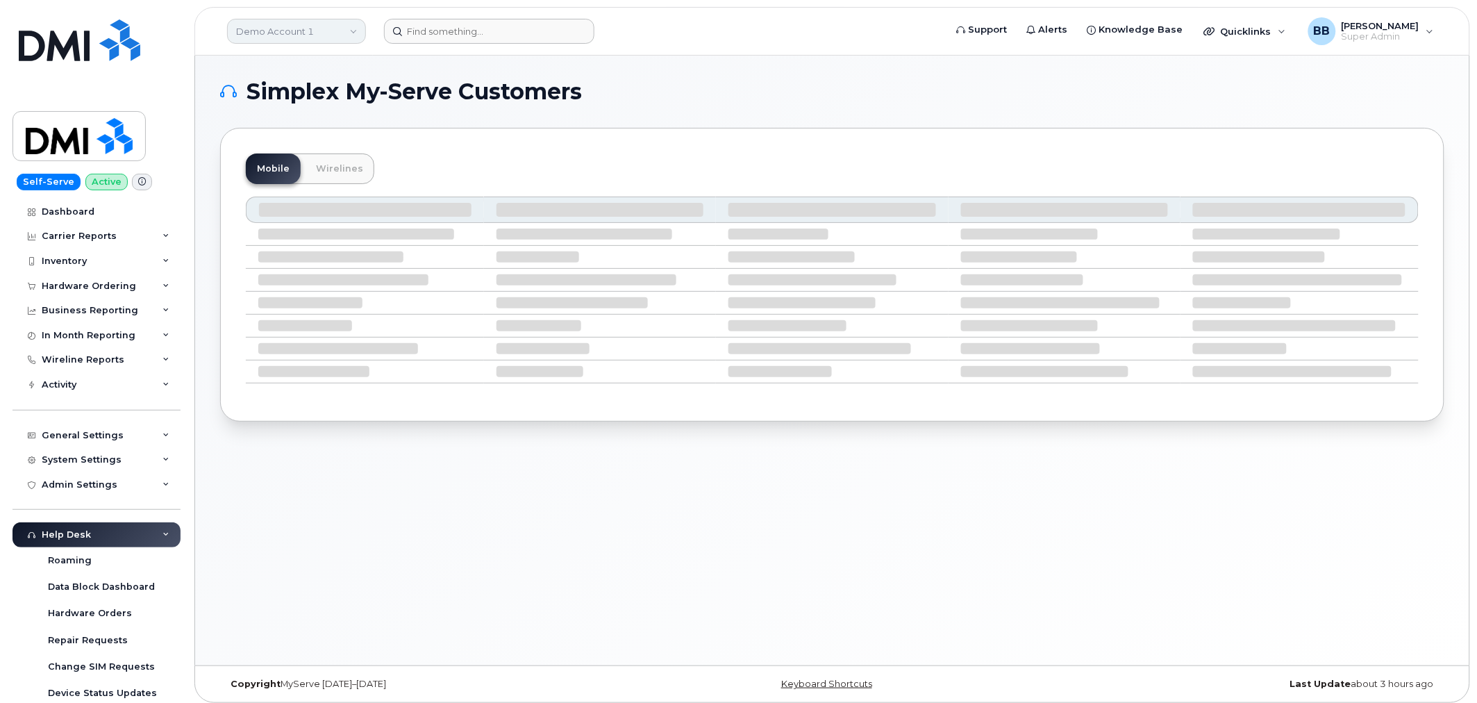
click at [354, 33] on link "Demo Account 1" at bounding box center [296, 31] width 139 height 25
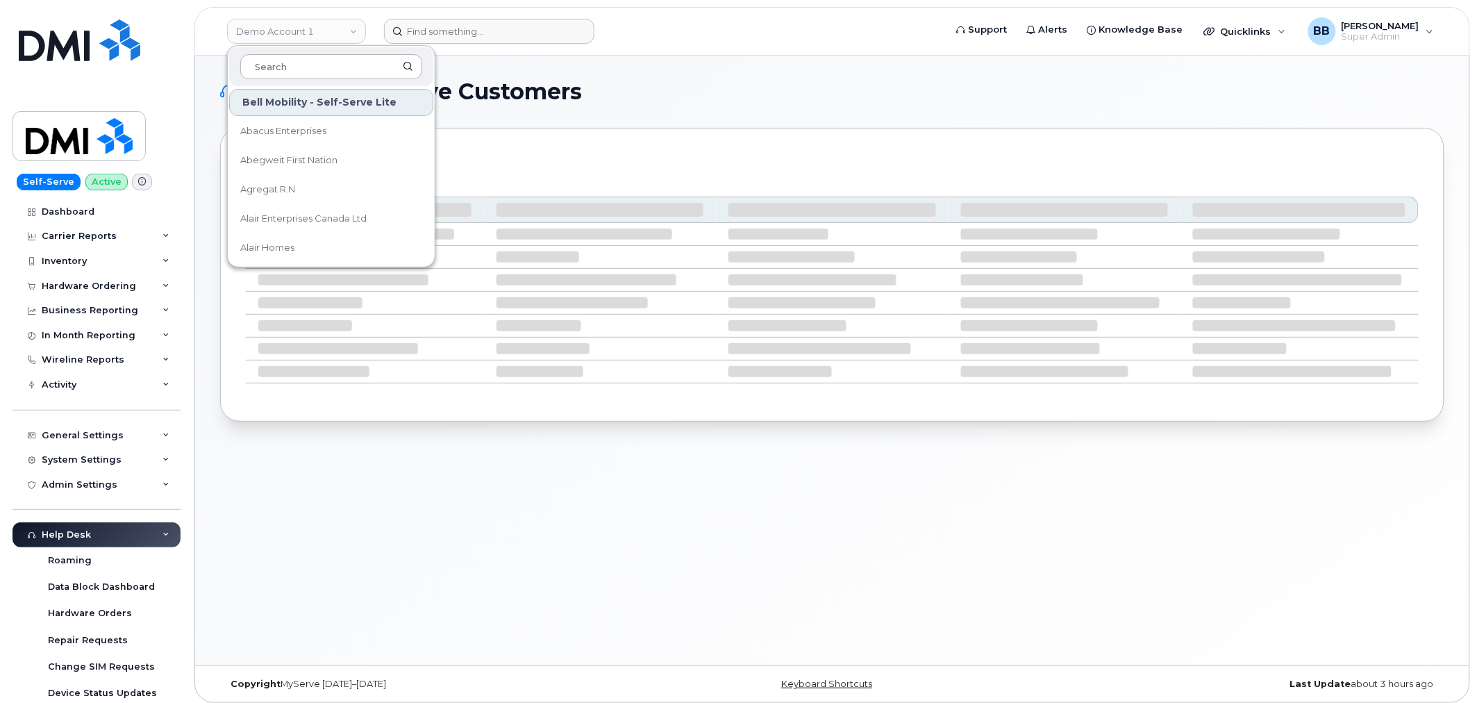
click at [343, 63] on input at bounding box center [331, 66] width 182 height 25
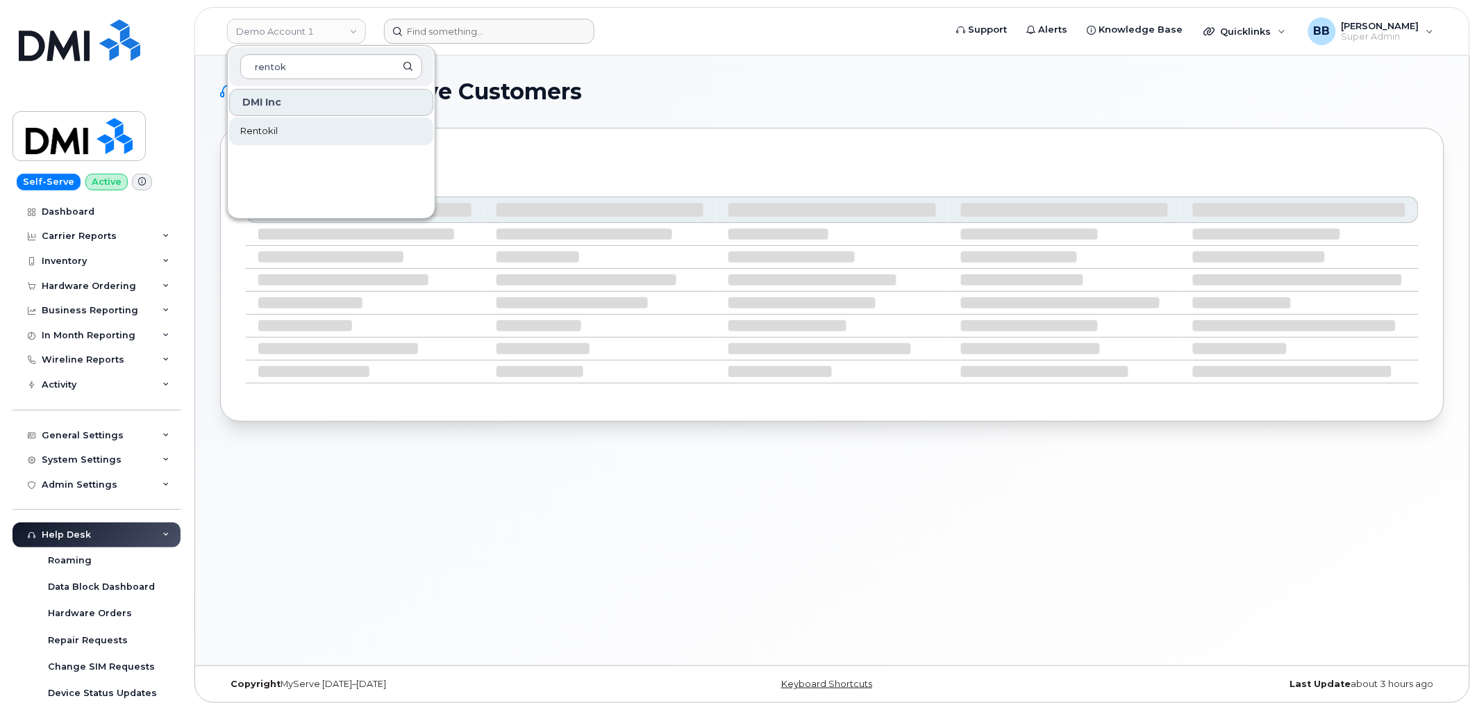
type input "rentok"
click at [301, 126] on link "Rentokil" at bounding box center [331, 131] width 204 height 28
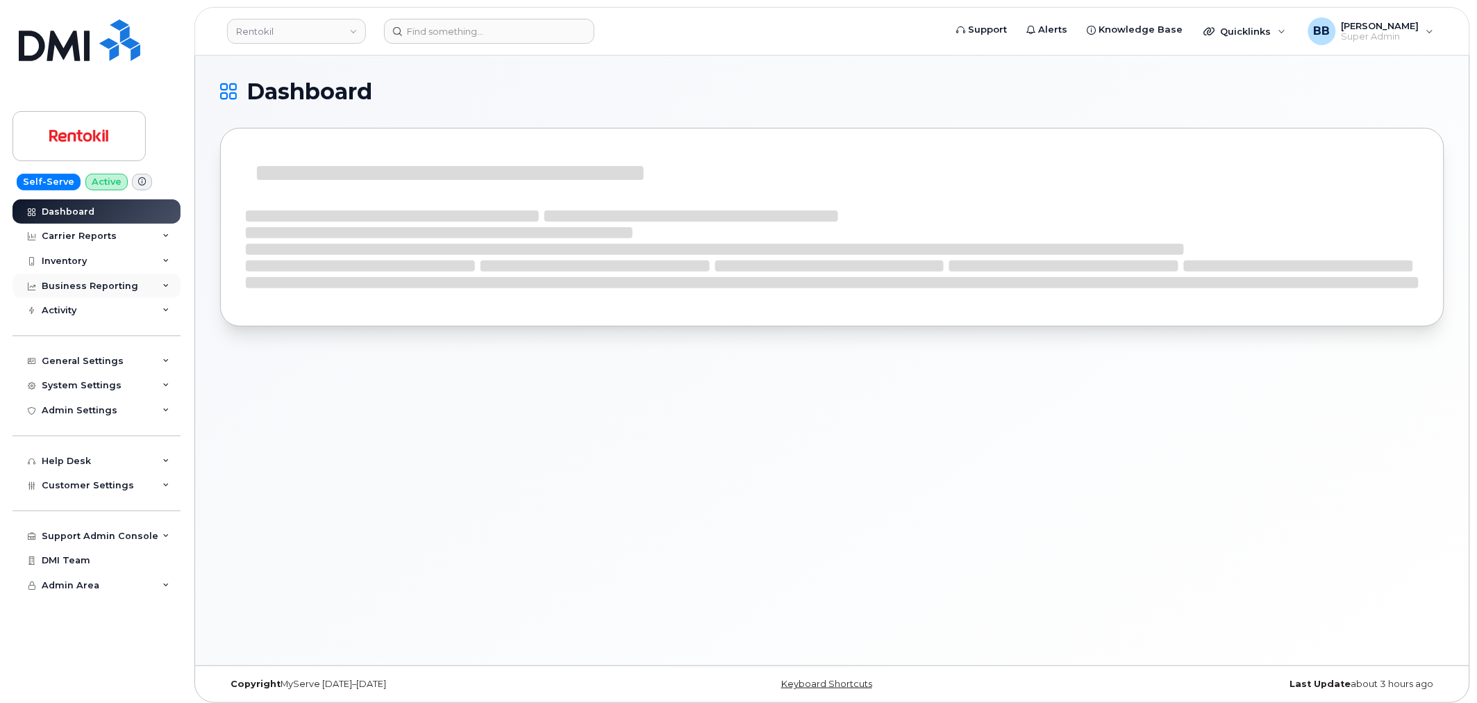
click at [67, 285] on div "Business Reporting" at bounding box center [90, 286] width 97 height 11
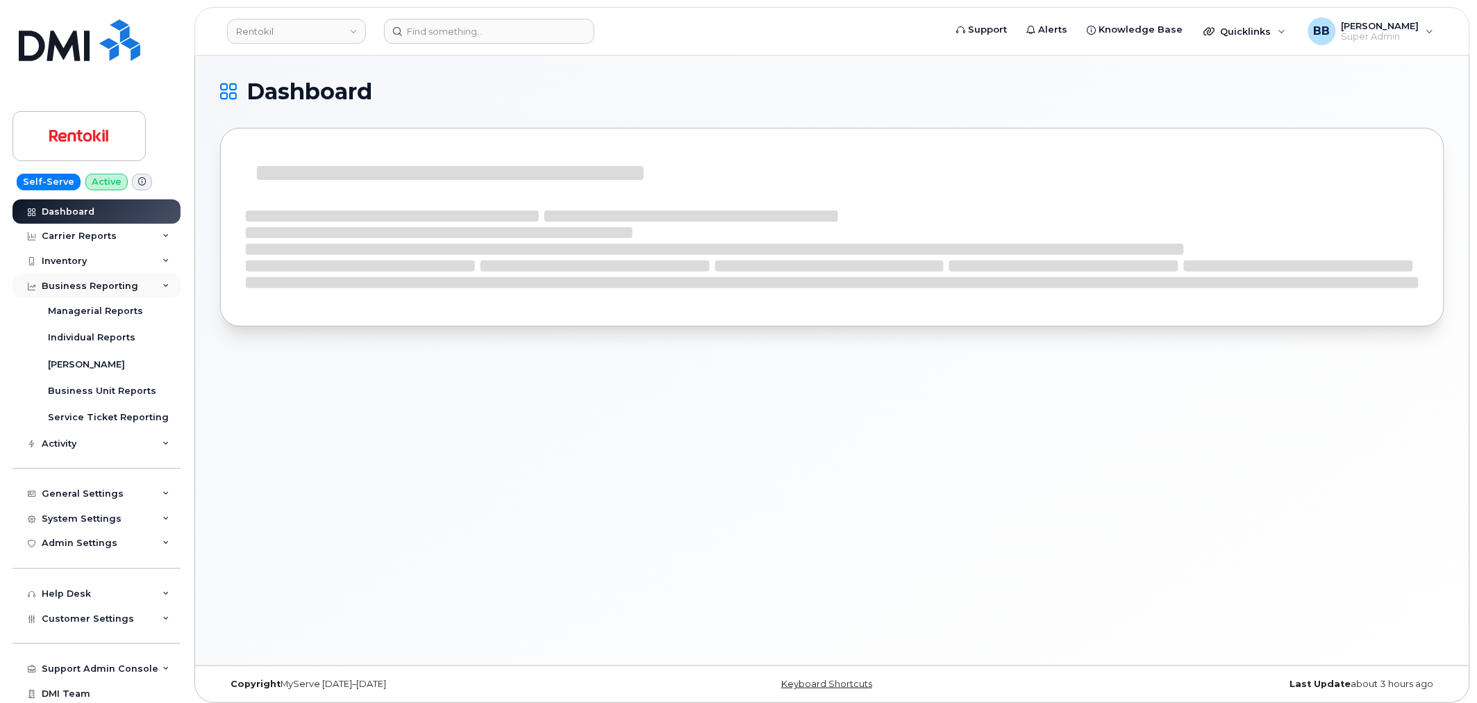
click at [67, 285] on div "Business Reporting" at bounding box center [90, 286] width 97 height 11
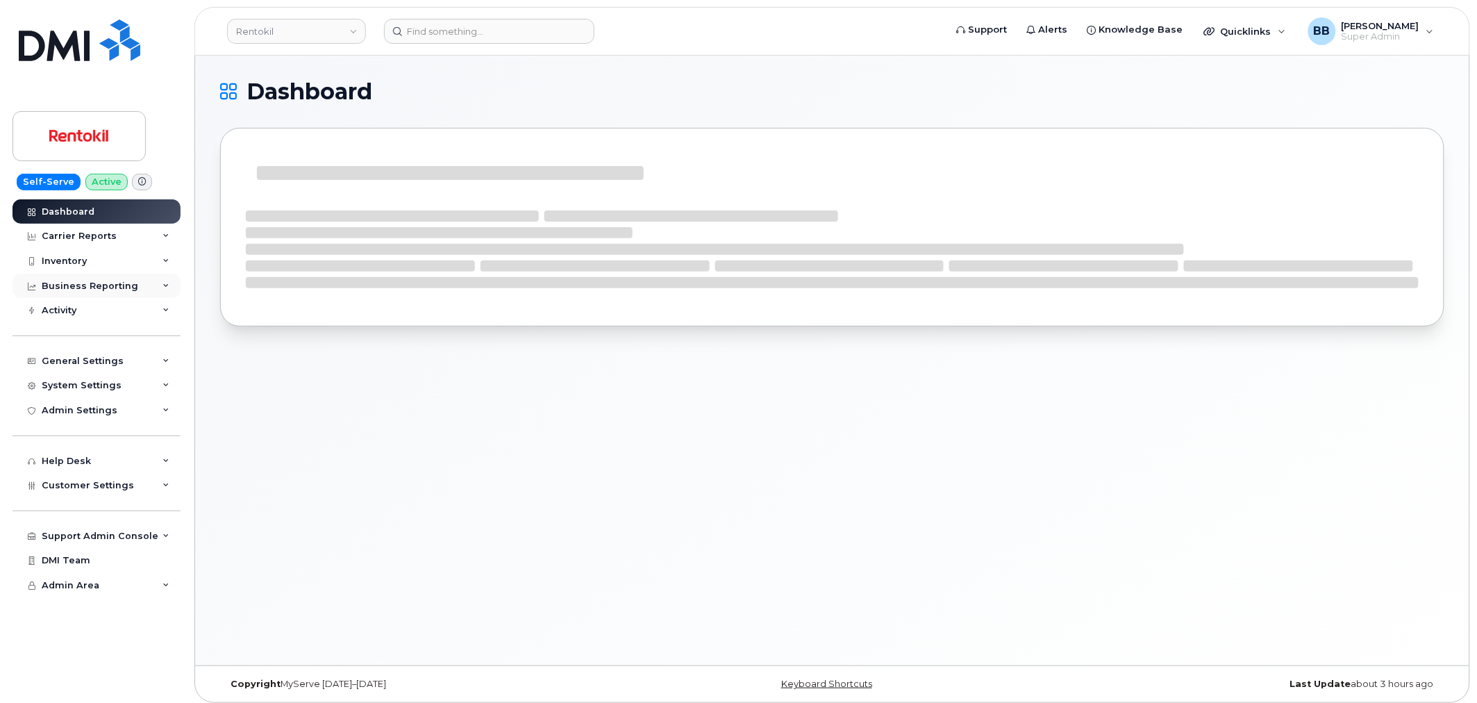
click at [53, 281] on div "Business Reporting" at bounding box center [90, 286] width 97 height 11
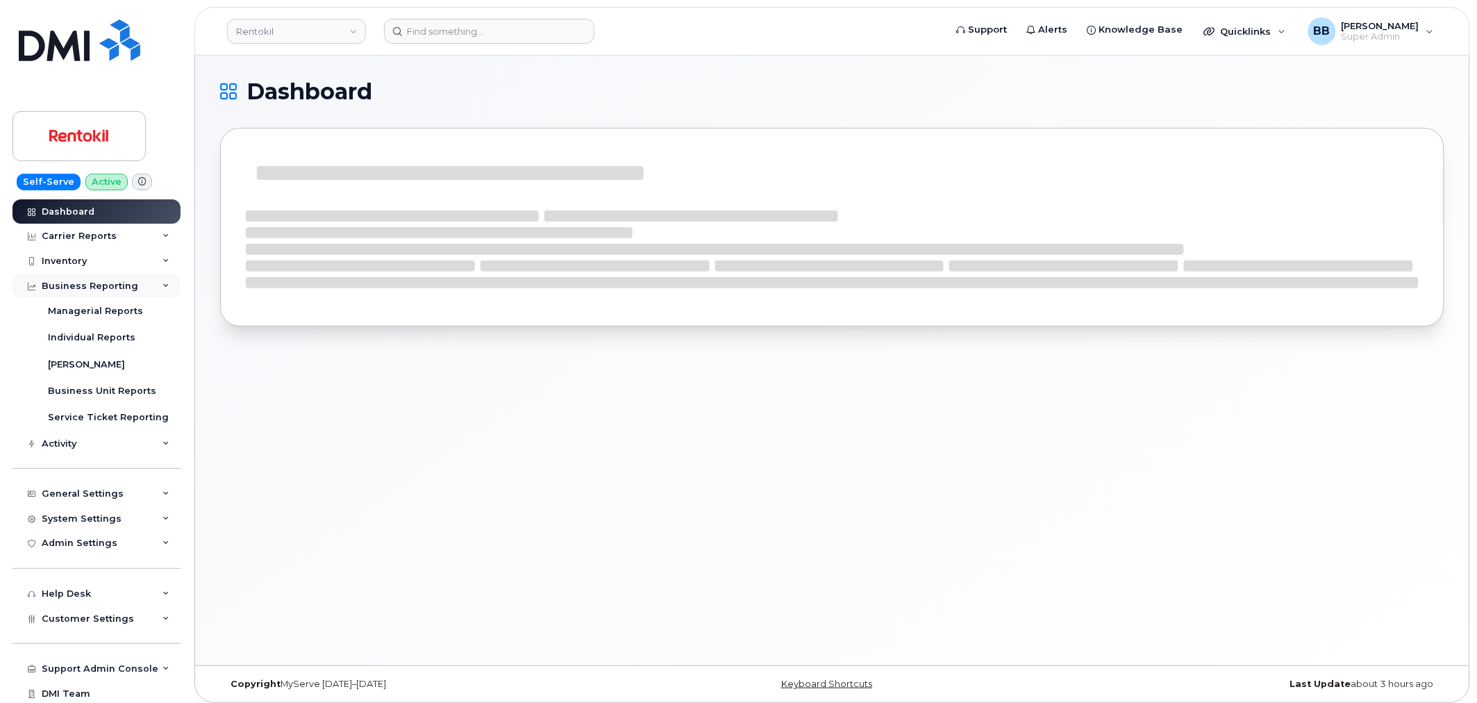
click at [59, 285] on div "Business Reporting" at bounding box center [90, 286] width 97 height 11
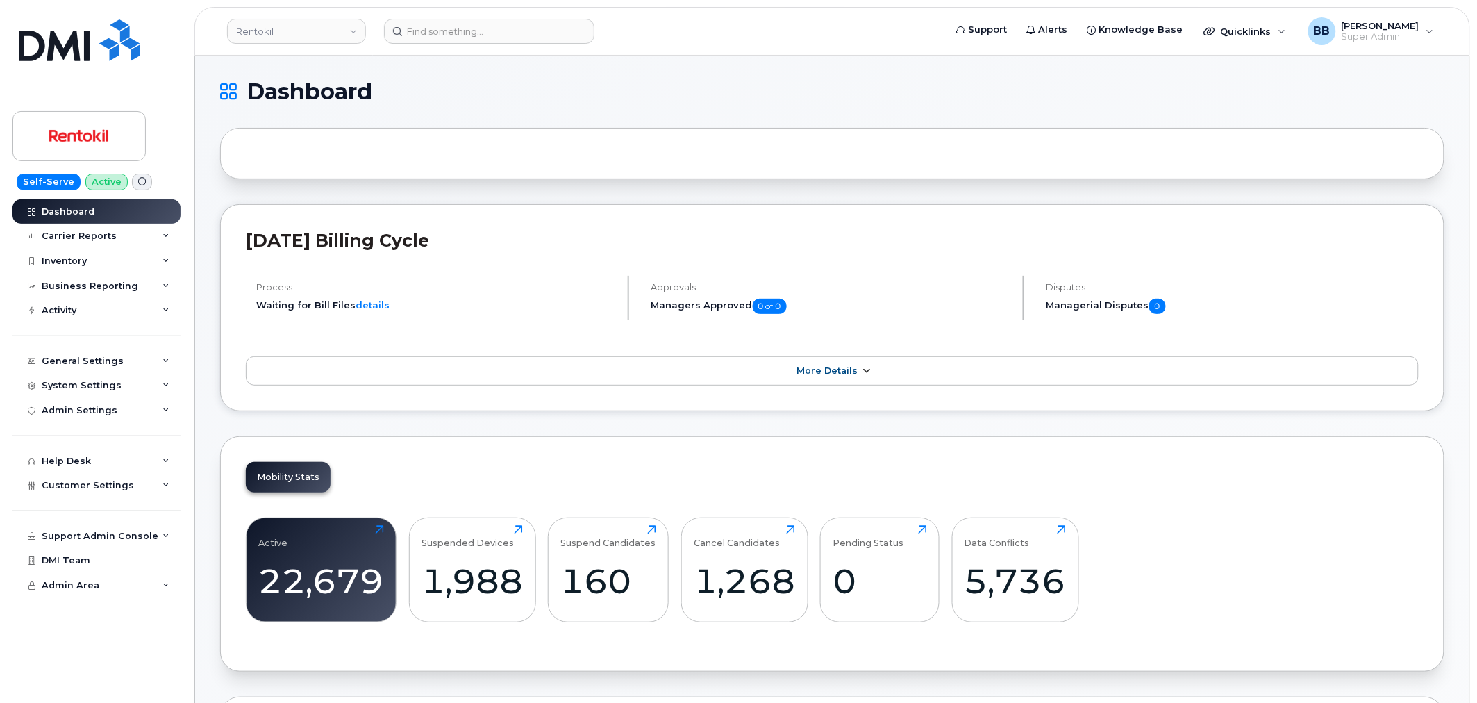
click at [851, 369] on span "More Details" at bounding box center [827, 370] width 61 height 10
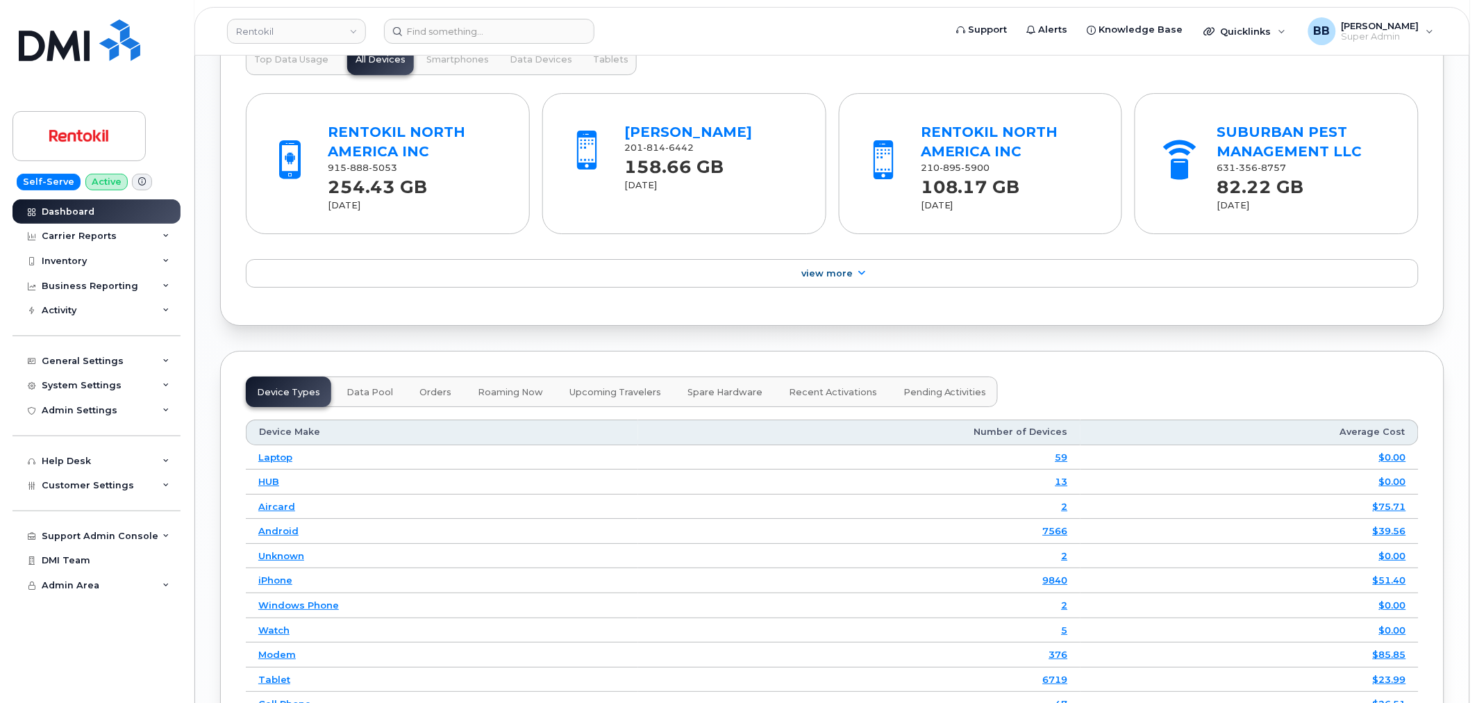
scroll to position [1774, 0]
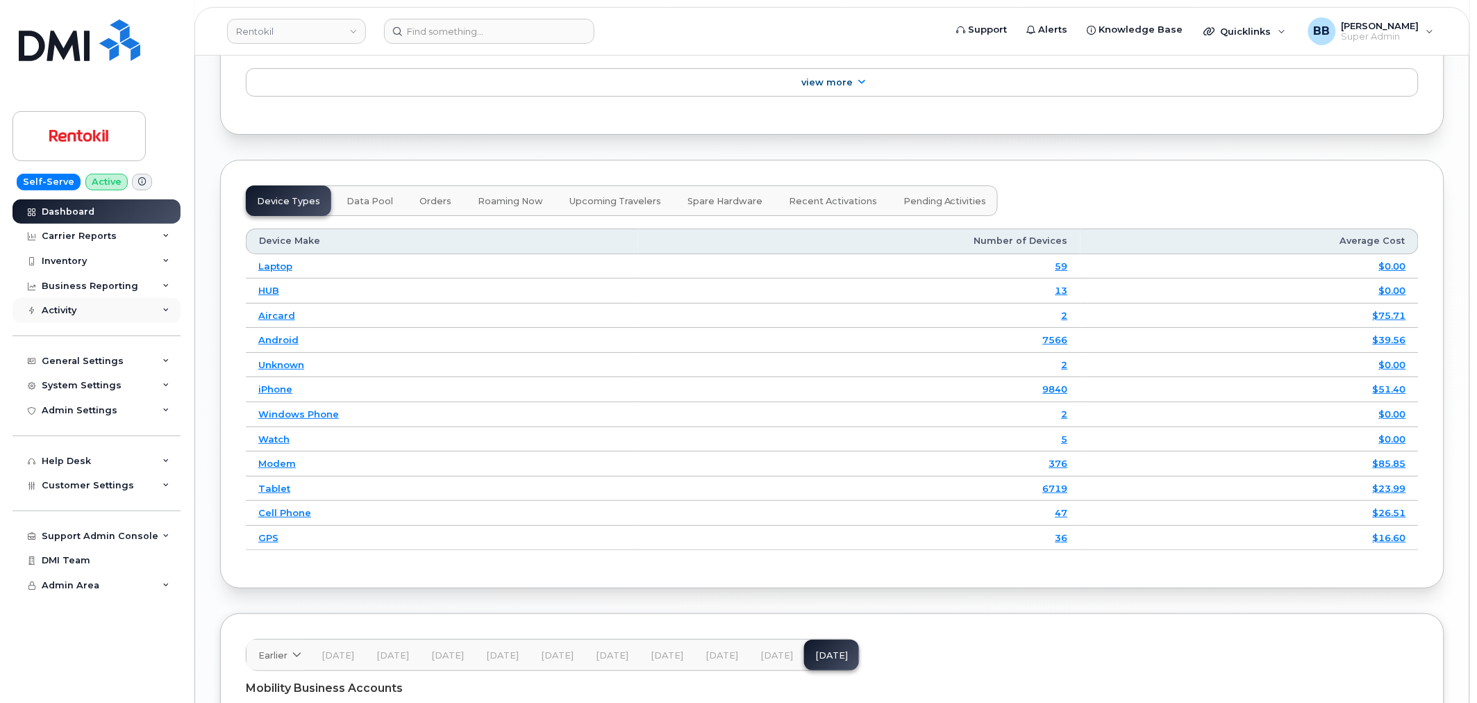
click at [75, 310] on div "Activity" at bounding box center [59, 310] width 35 height 11
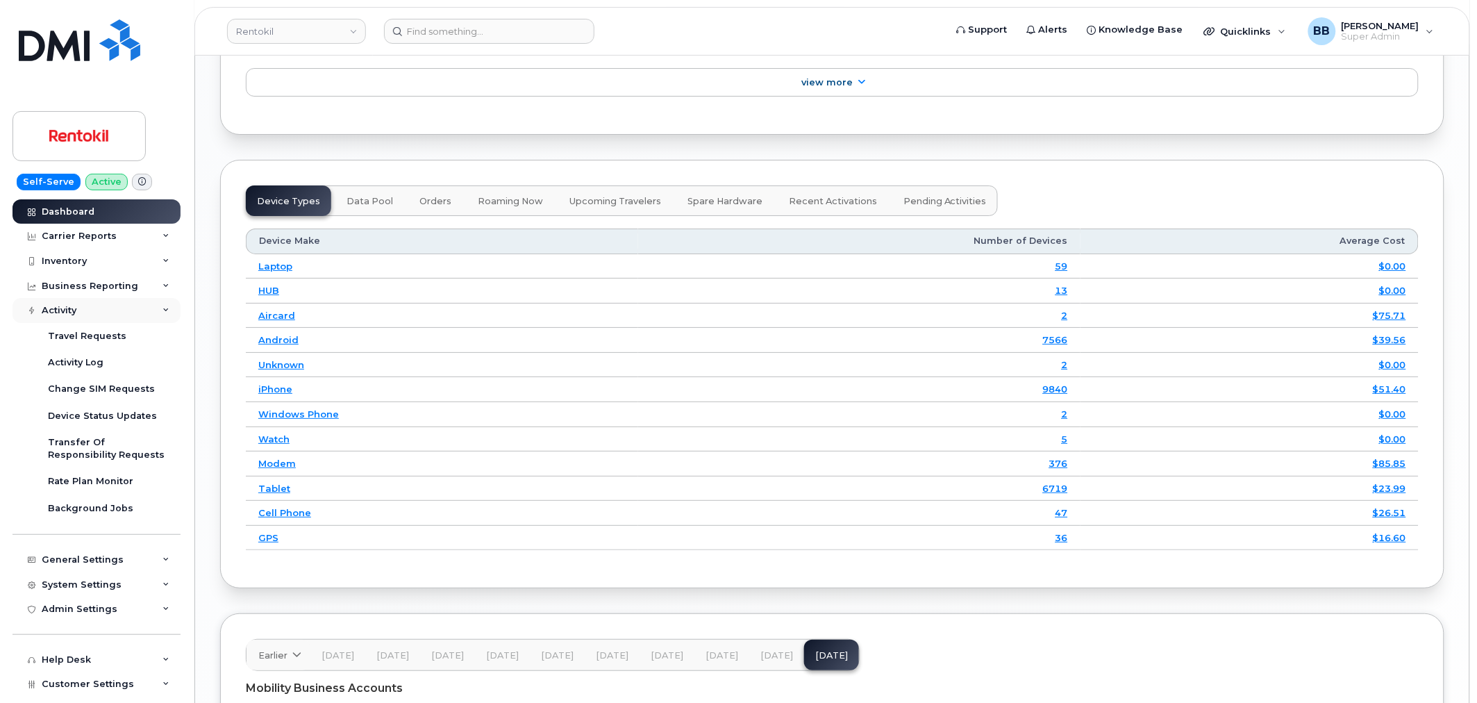
click at [75, 310] on div "Activity" at bounding box center [59, 310] width 35 height 11
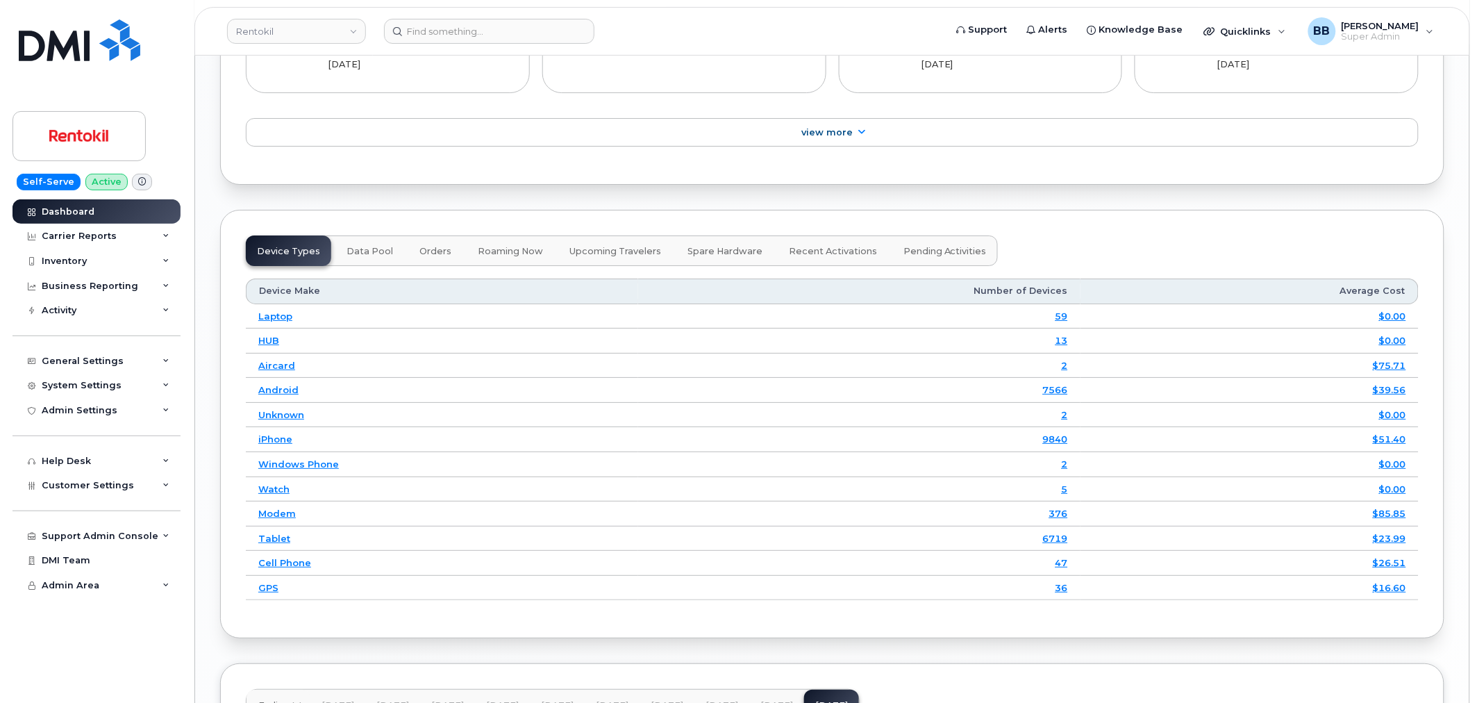
scroll to position [1697, 0]
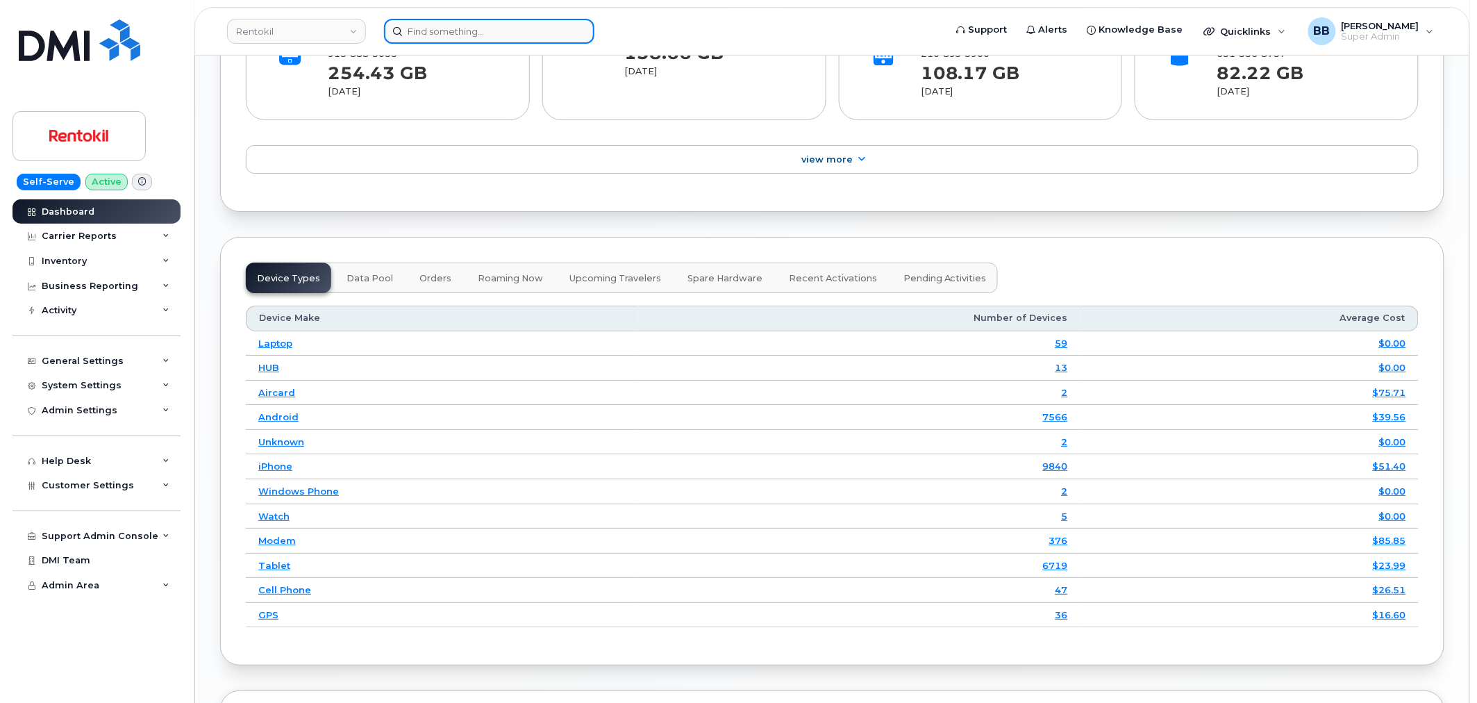
click at [492, 32] on input at bounding box center [489, 31] width 210 height 25
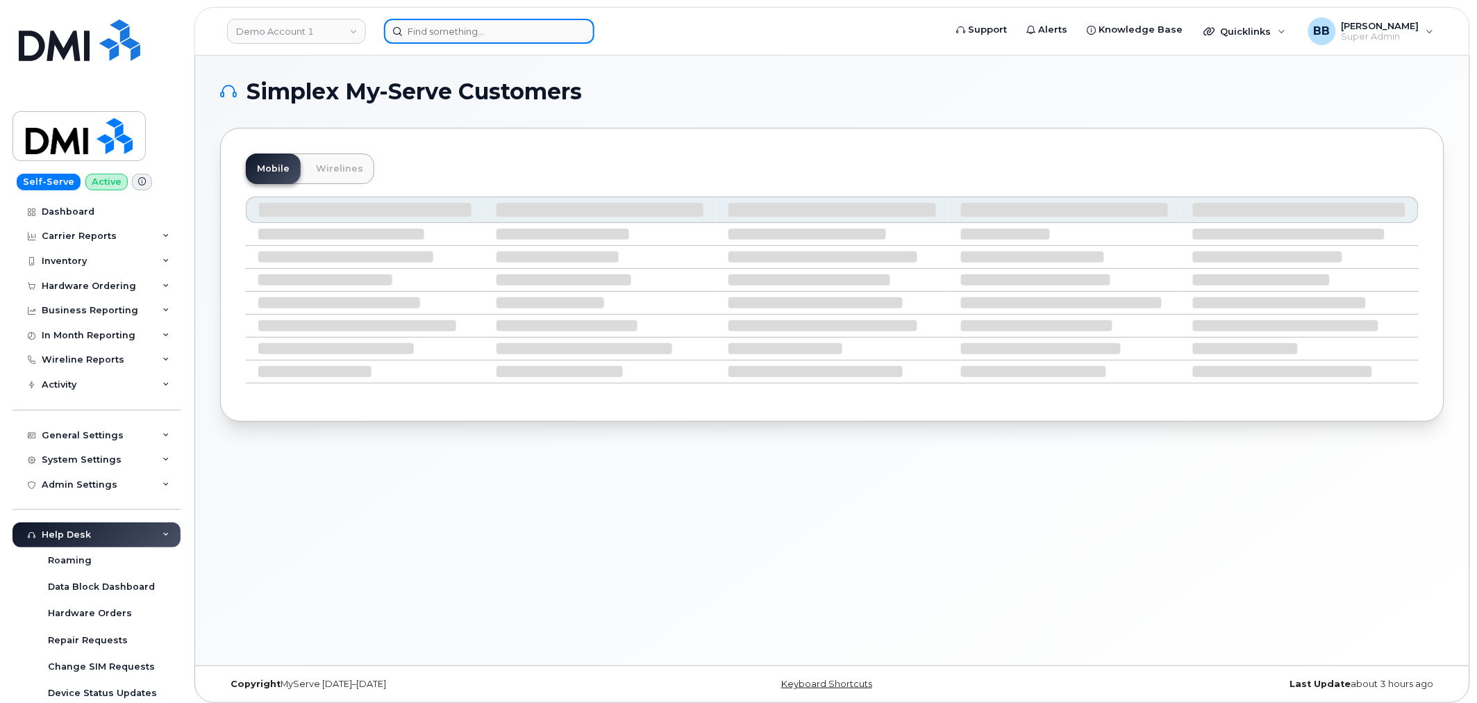
click at [516, 30] on input at bounding box center [489, 31] width 210 height 25
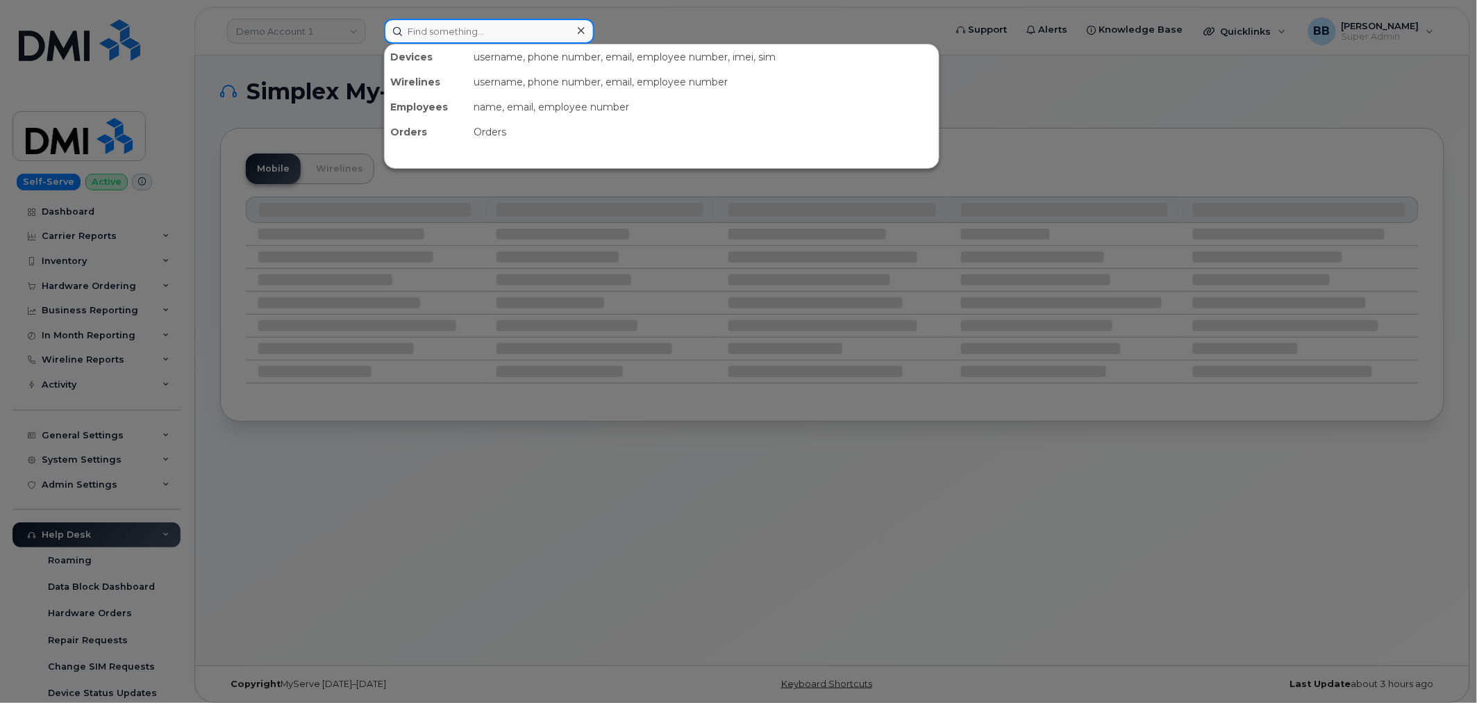
paste input "cs0798012"
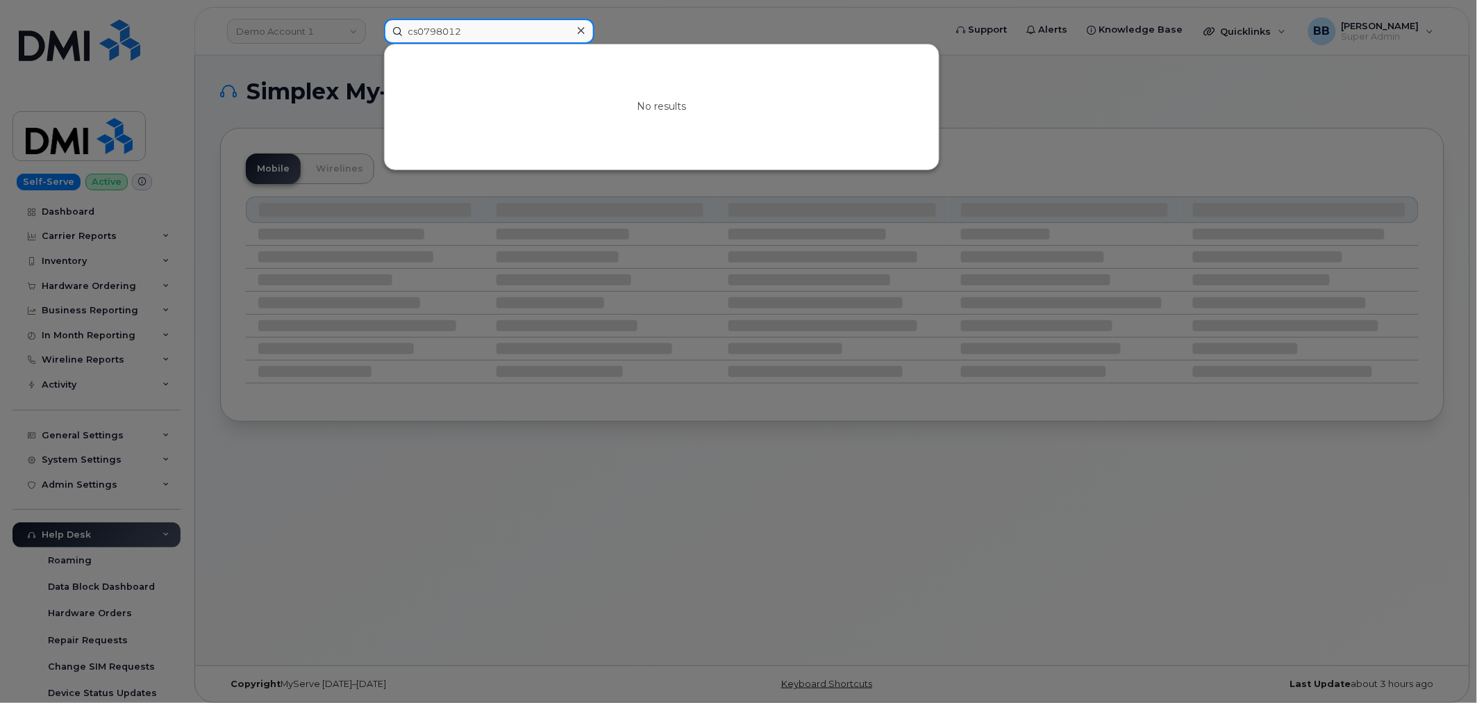
type input "cs0798012"
click at [1052, 154] on div at bounding box center [738, 351] width 1477 height 703
